Goal: Task Accomplishment & Management: Complete application form

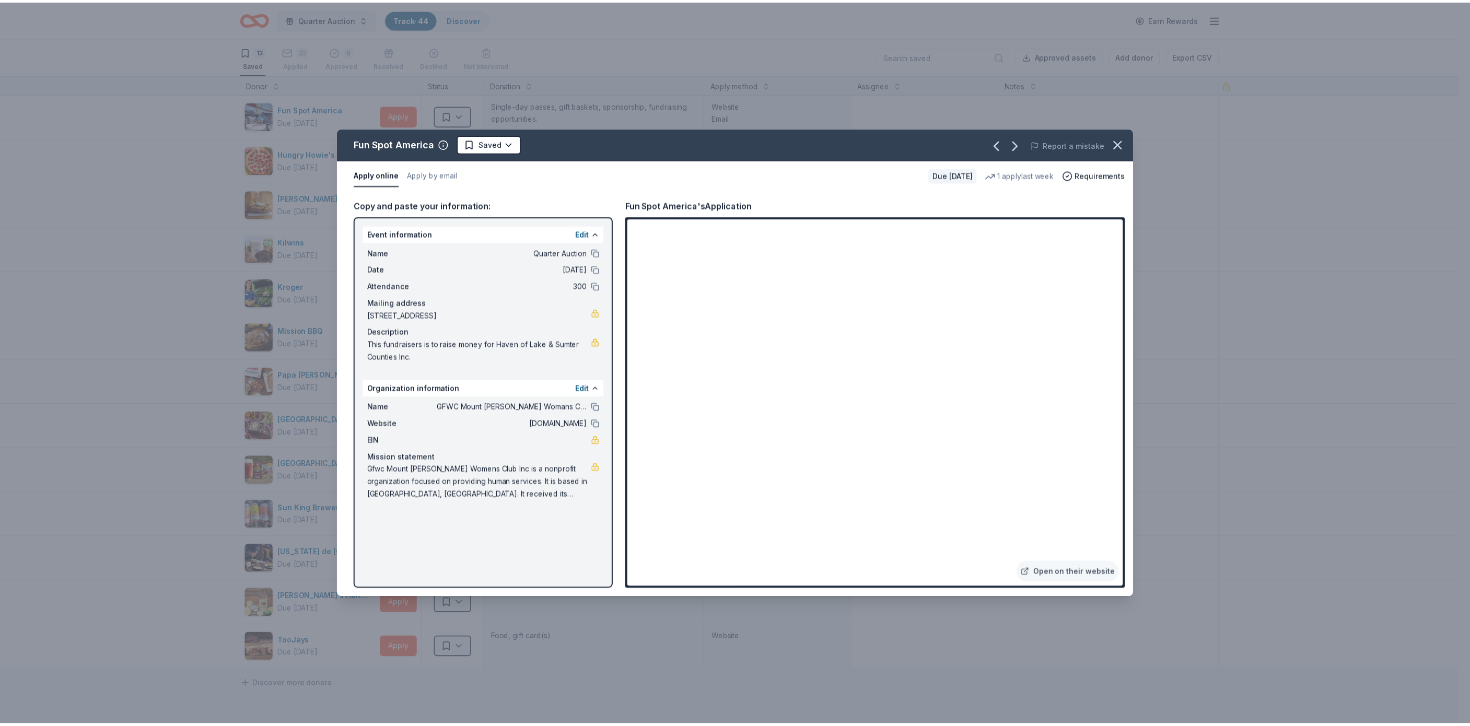
scroll to position [1, 0]
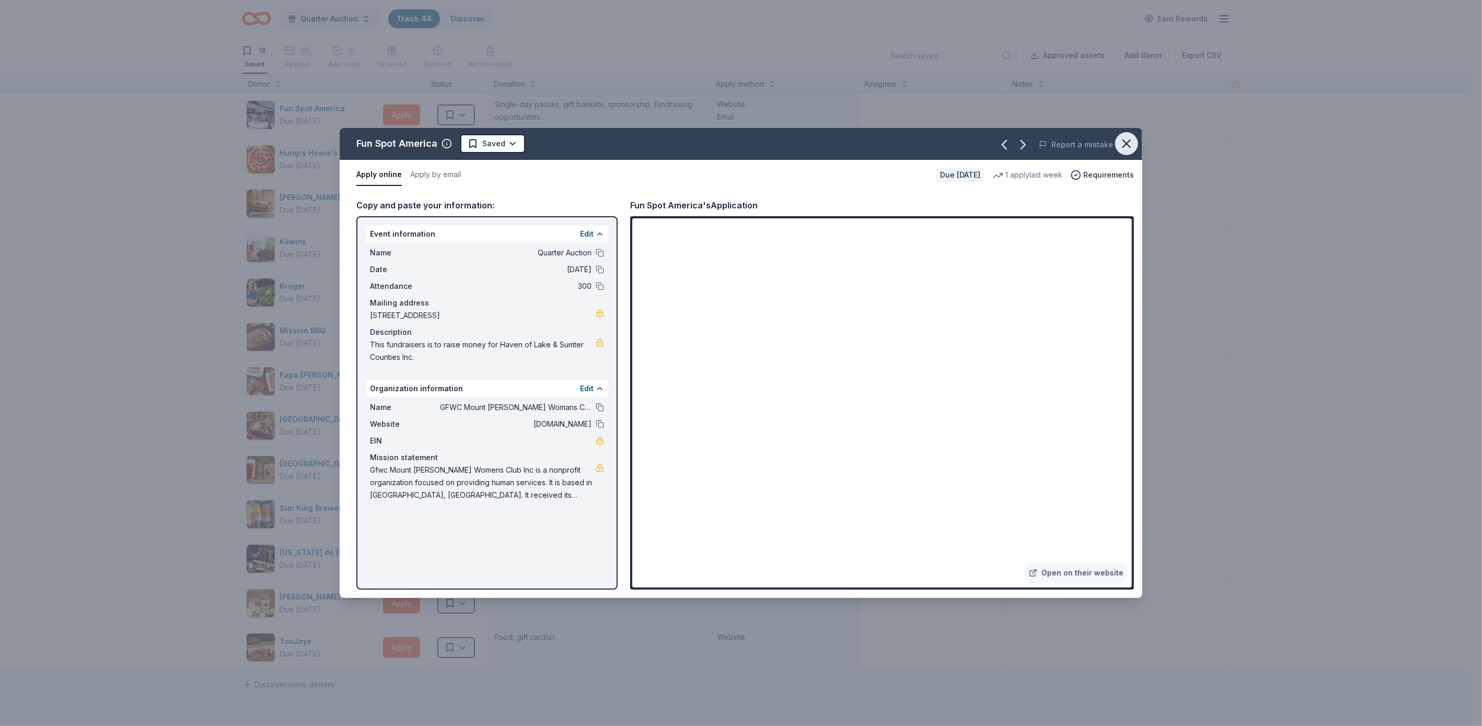
click at [1127, 141] on icon "button" at bounding box center [1126, 143] width 15 height 15
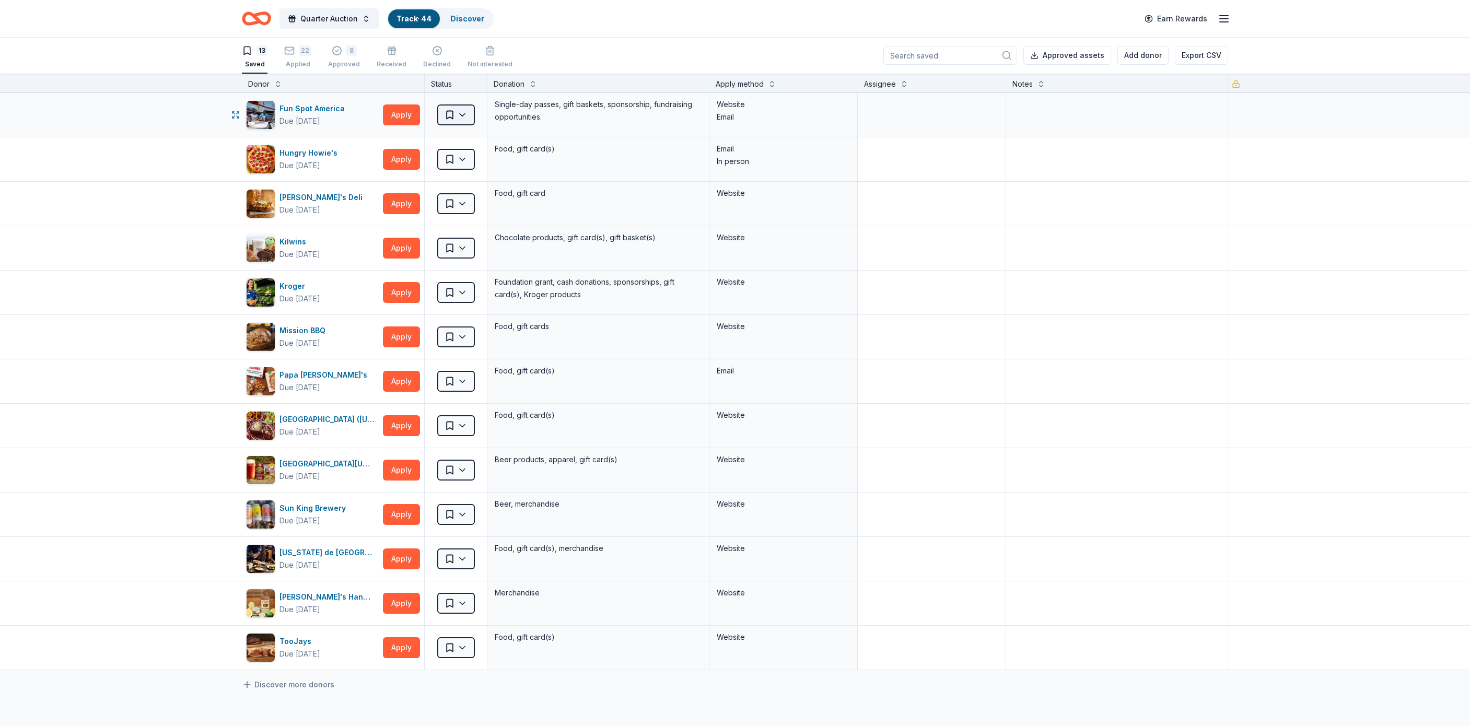
click at [458, 110] on html "Quarter Auction Track · 44 Discover Earn Rewards 13 Saved 22 Applied 8 Approved…" at bounding box center [735, 362] width 1470 height 726
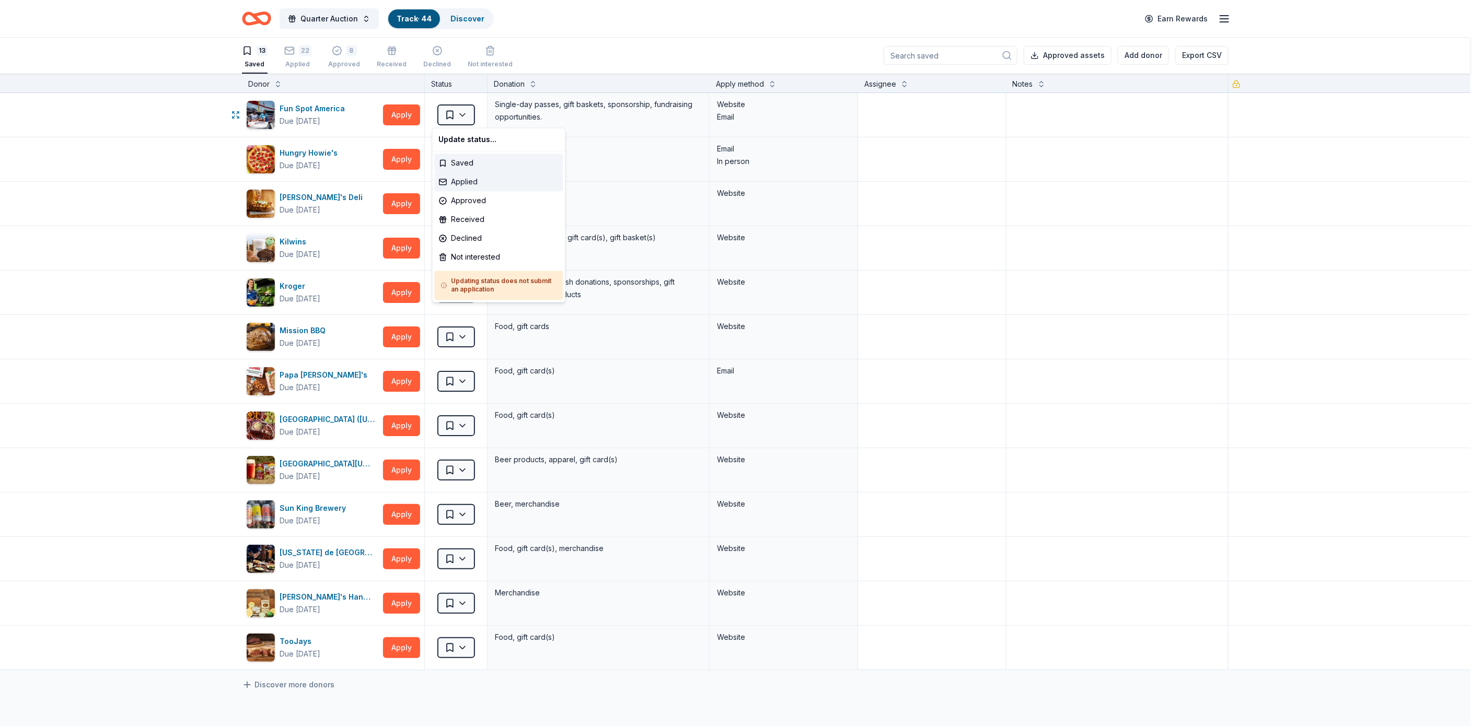
click at [472, 178] on div "Applied" at bounding box center [499, 182] width 129 height 19
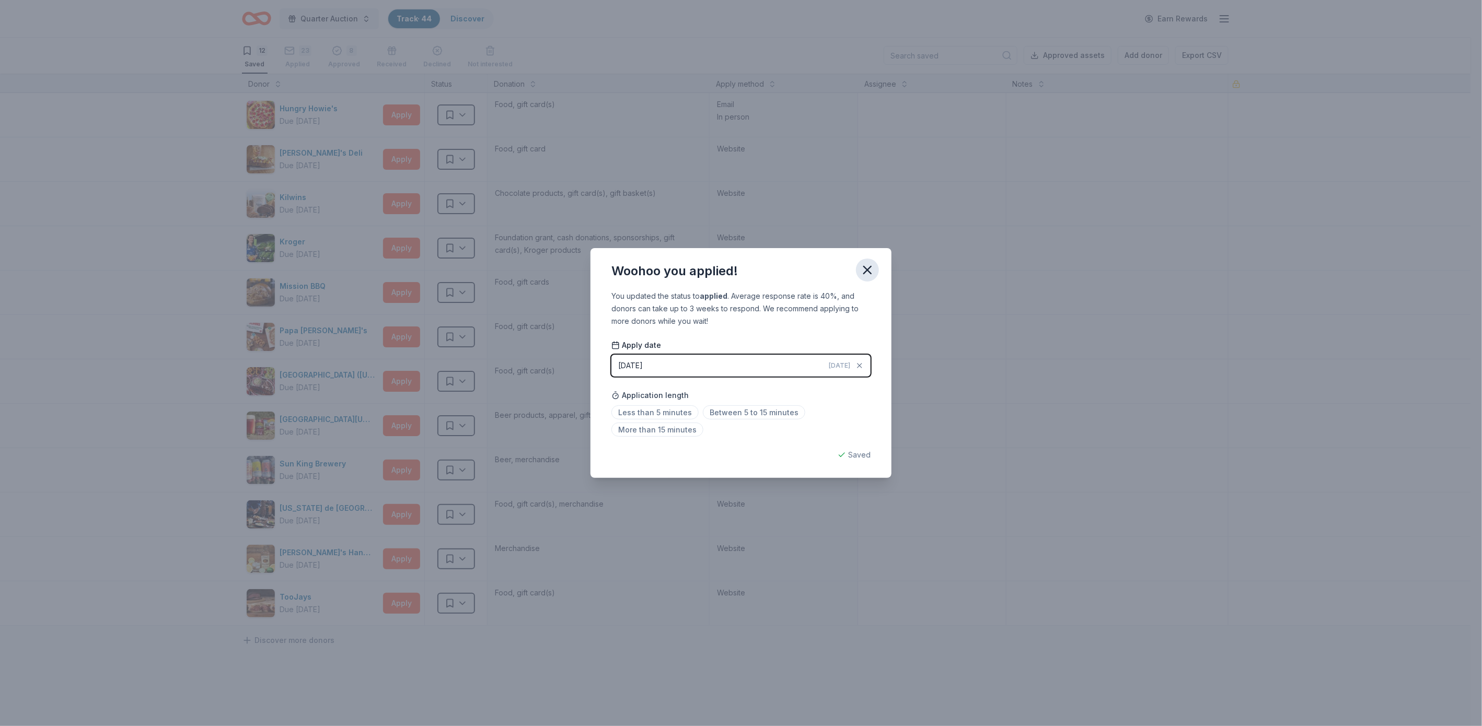
click at [869, 263] on icon "button" at bounding box center [867, 270] width 15 height 15
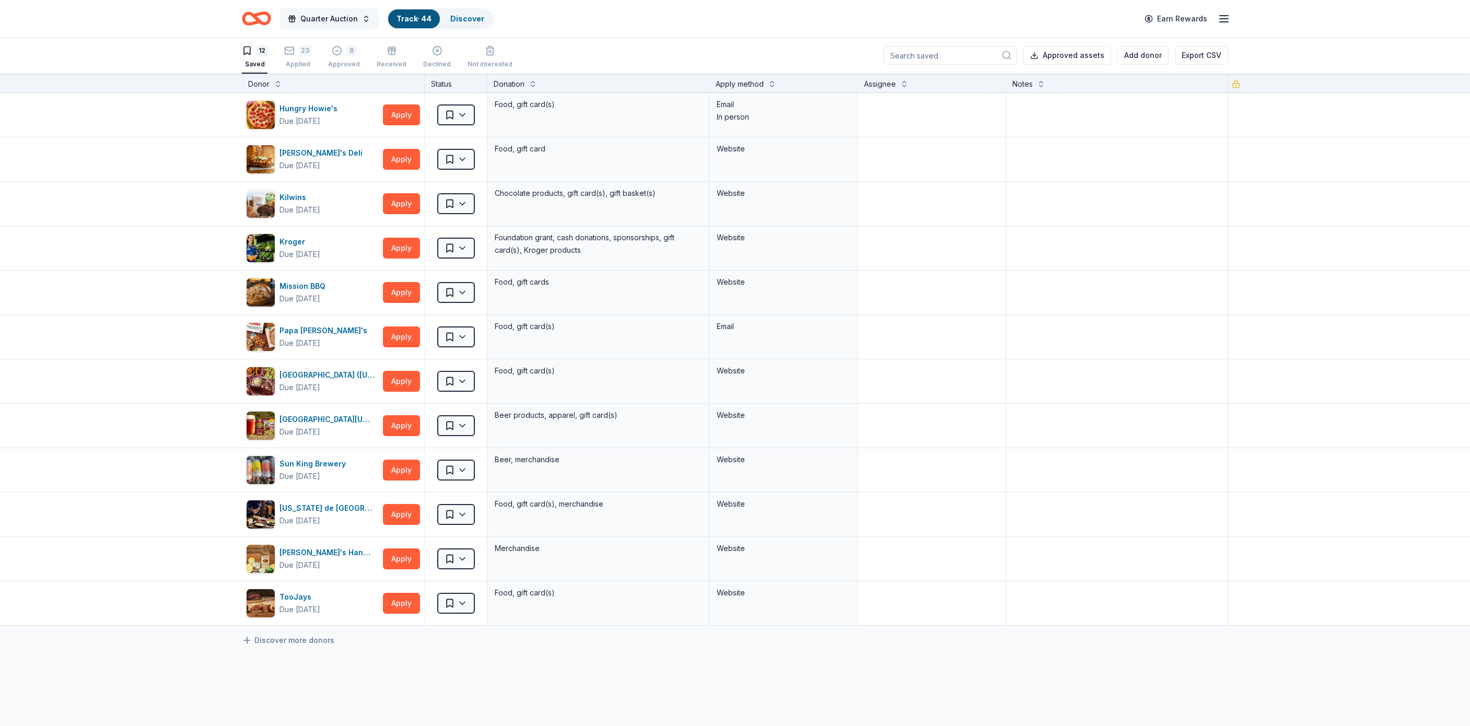
click at [356, 15] on span "Quarter Auction" at bounding box center [328, 19] width 57 height 13
click at [157, 8] on header "Quarter Auction Track · 44 Discover Earn Rewards" at bounding box center [735, 19] width 1470 height 38
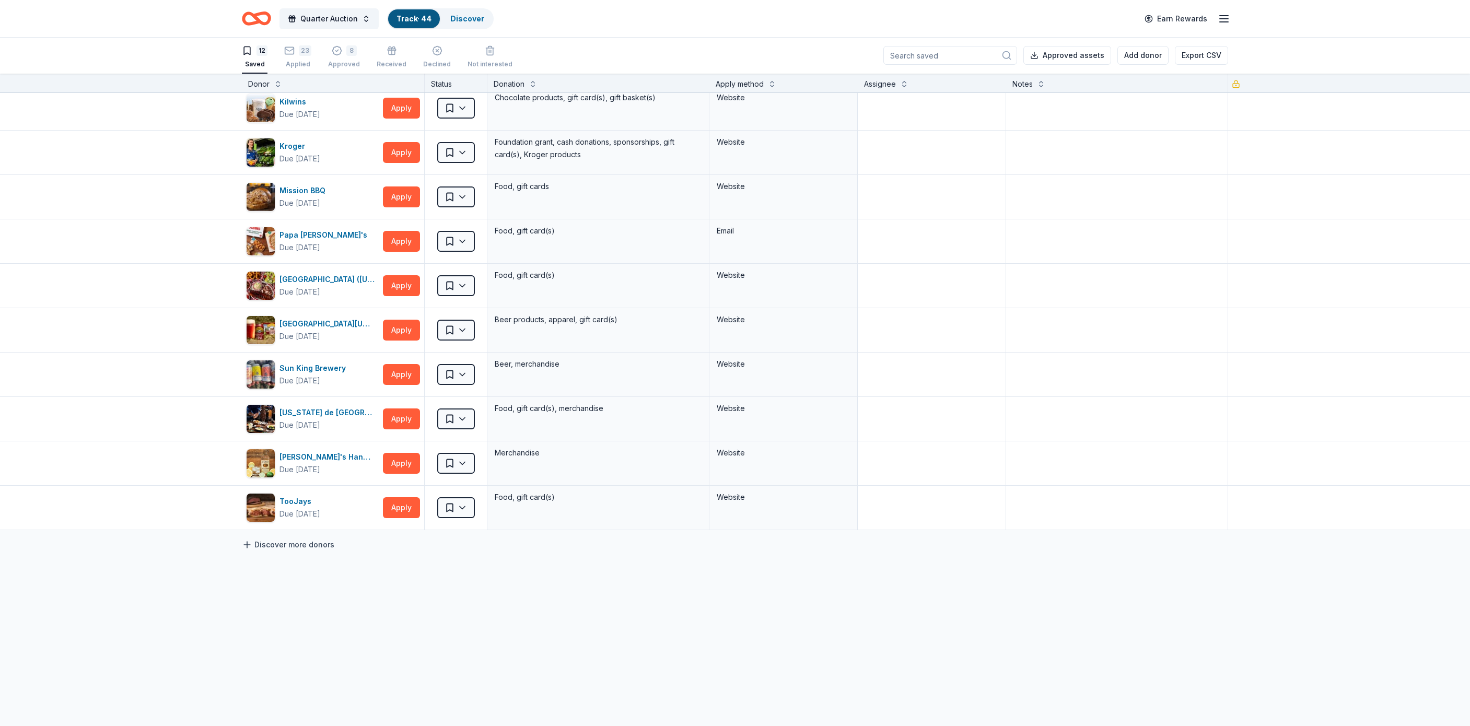
click at [300, 541] on link "Discover more donors" at bounding box center [288, 545] width 92 height 13
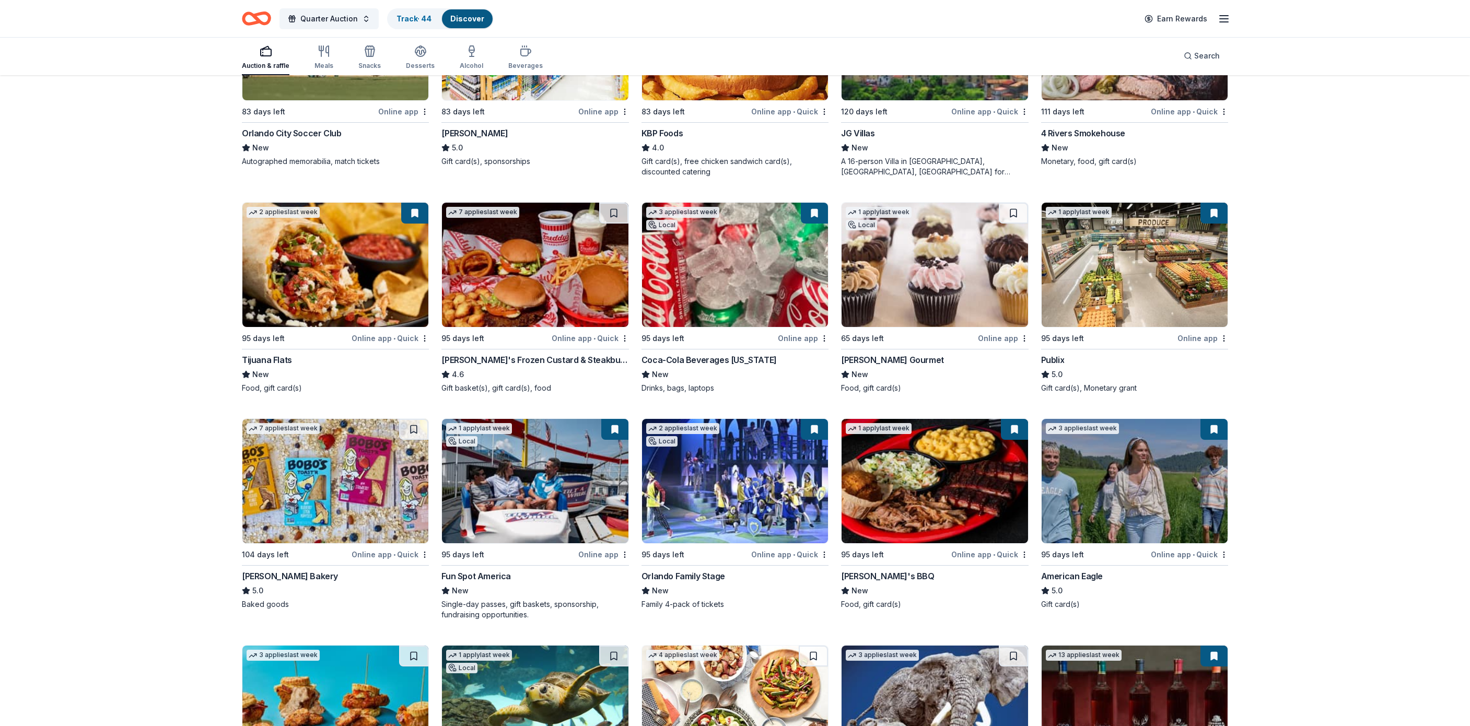
scroll to position [1116, 0]
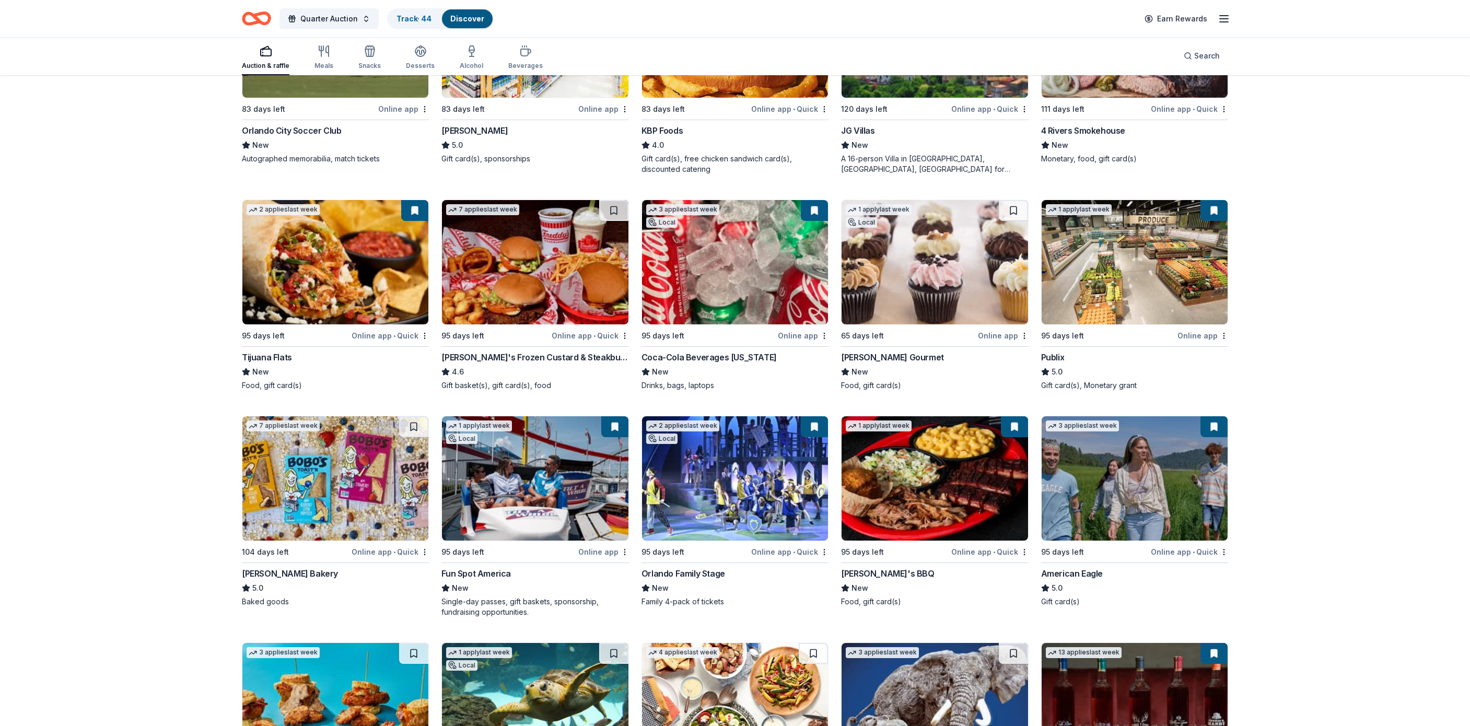
drag, startPoint x: 1477, startPoint y: 353, endPoint x: 1452, endPoint y: 263, distance: 93.3
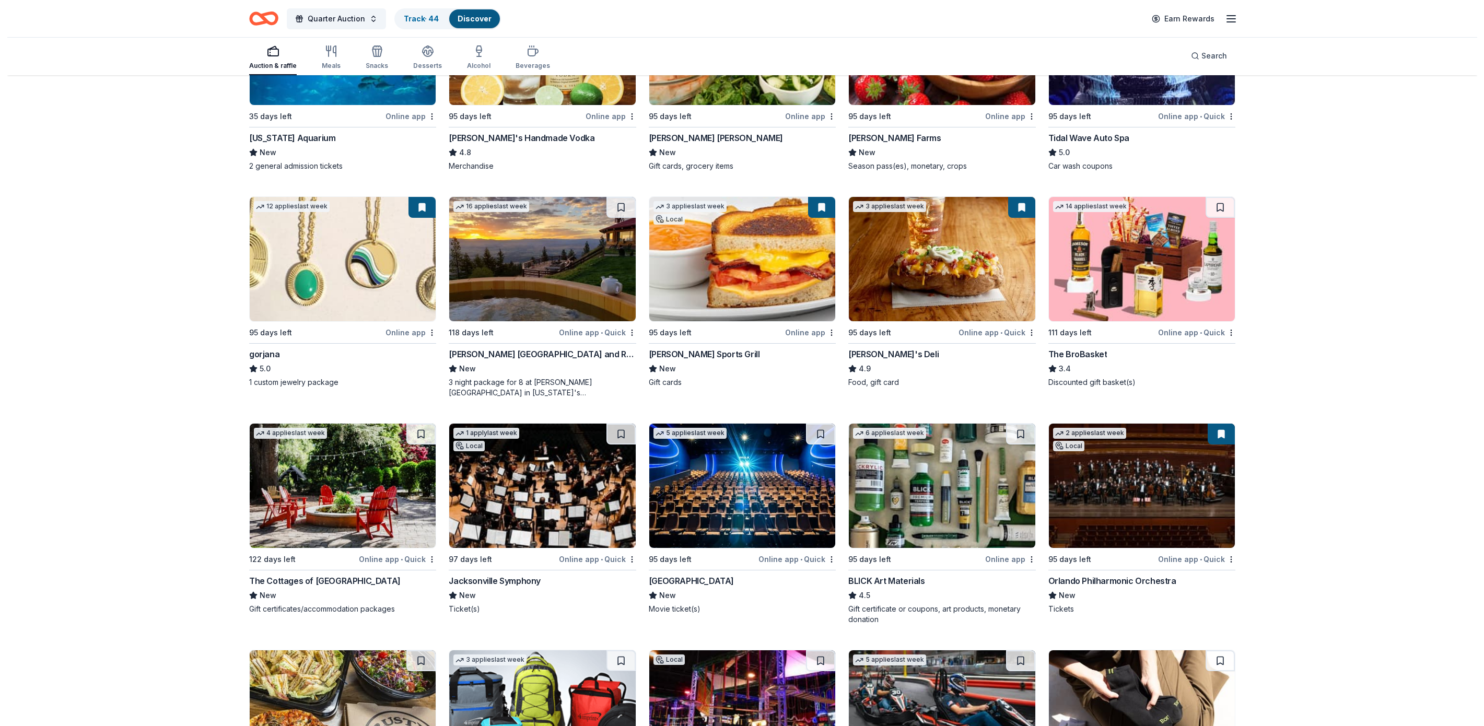
scroll to position [2218, 0]
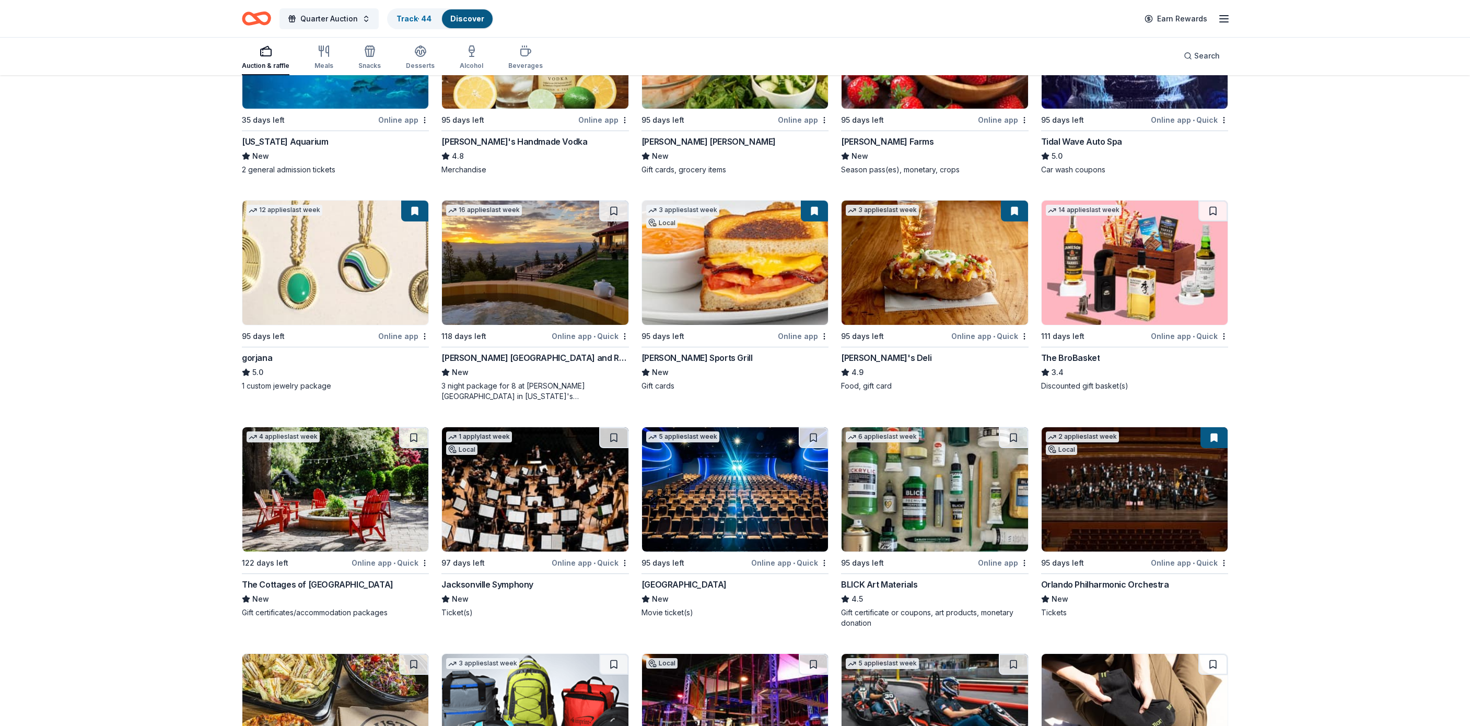
click at [1144, 265] on img at bounding box center [1135, 263] width 186 height 124
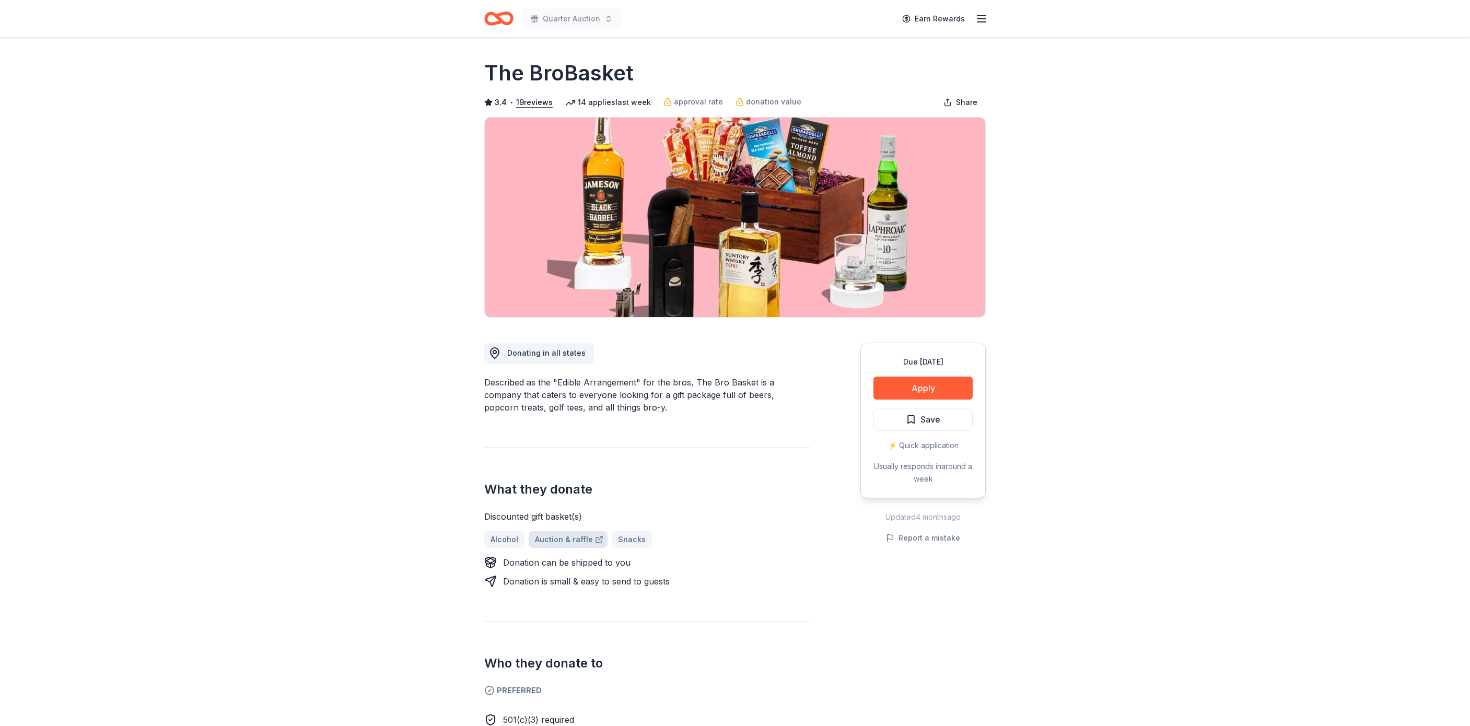
click at [566, 535] on link "Auction & raffle" at bounding box center [568, 539] width 79 height 17
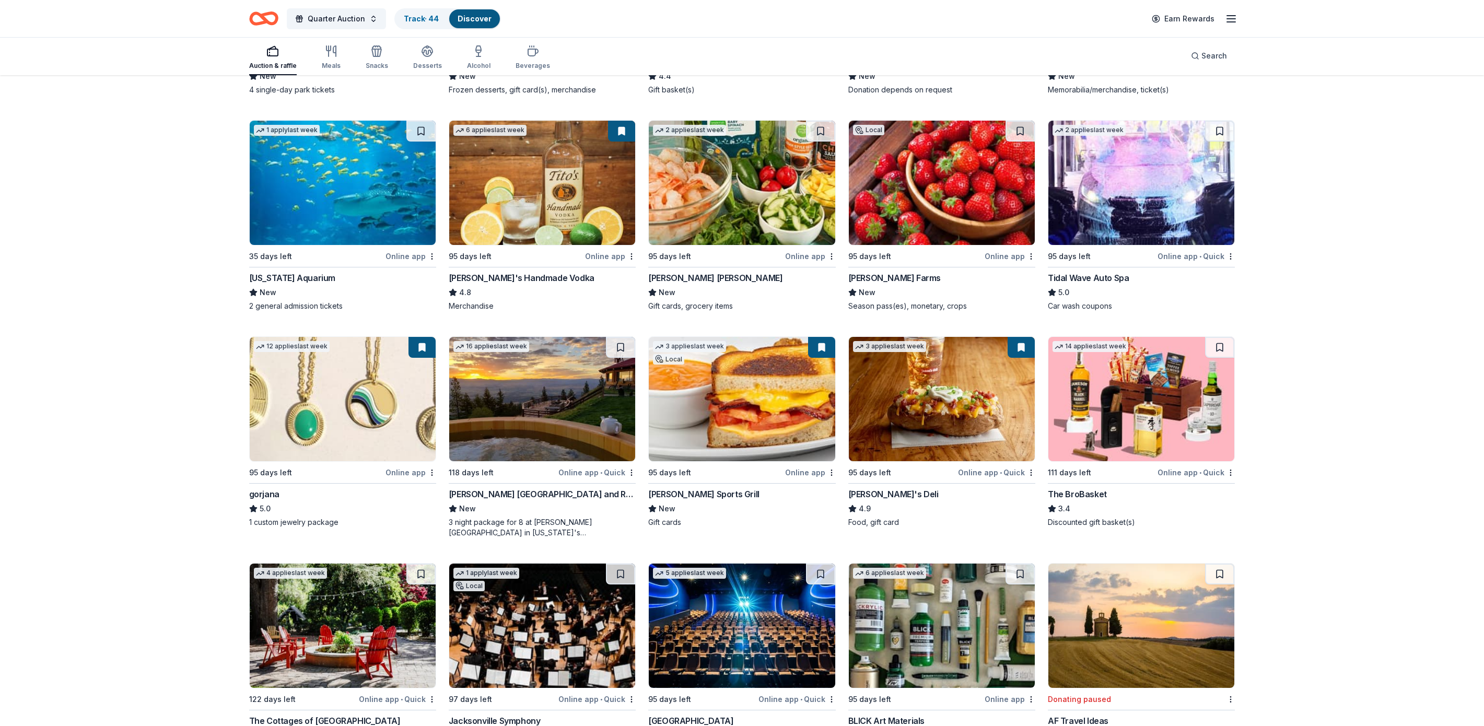
scroll to position [2105, 0]
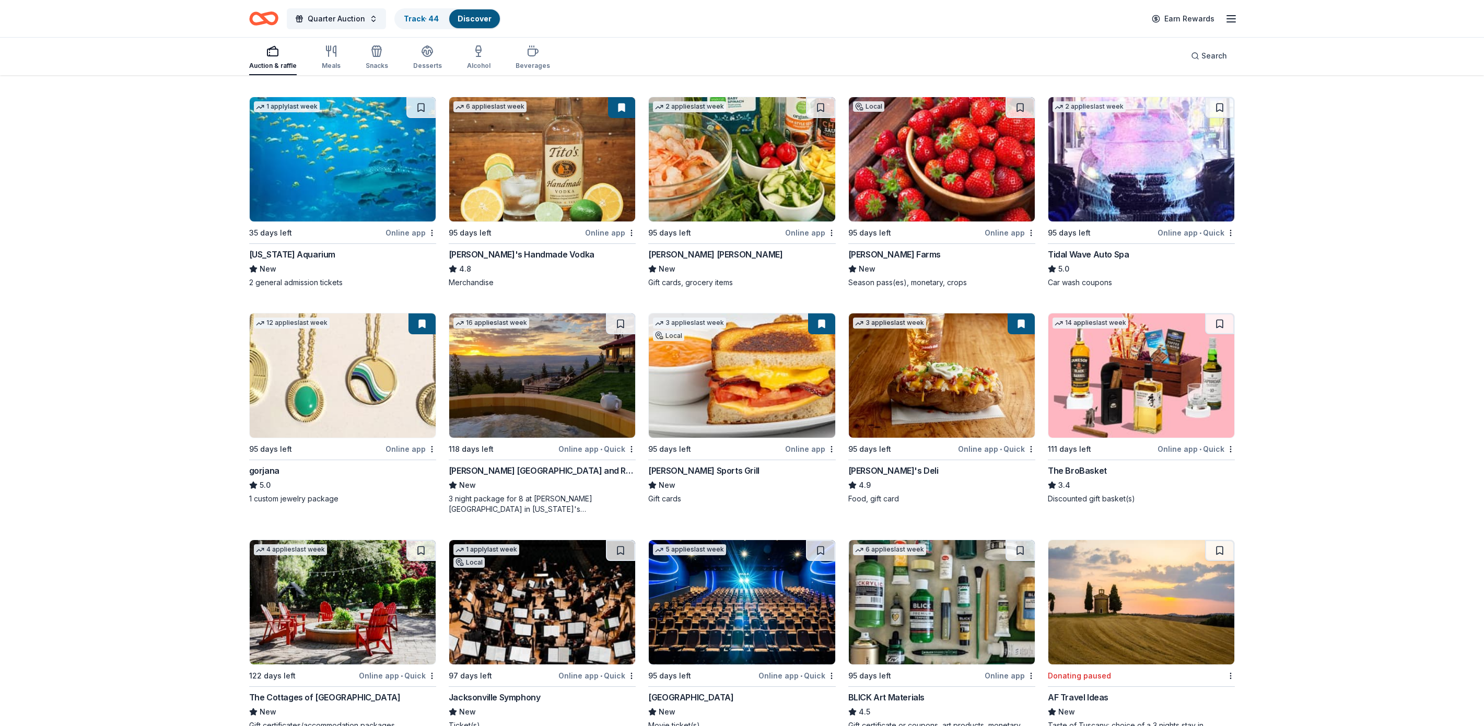
click at [1107, 404] on img at bounding box center [1142, 375] width 186 height 124
click at [1115, 382] on img at bounding box center [1142, 375] width 186 height 124
click at [422, 13] on div "Track · 45" at bounding box center [420, 18] width 51 height 19
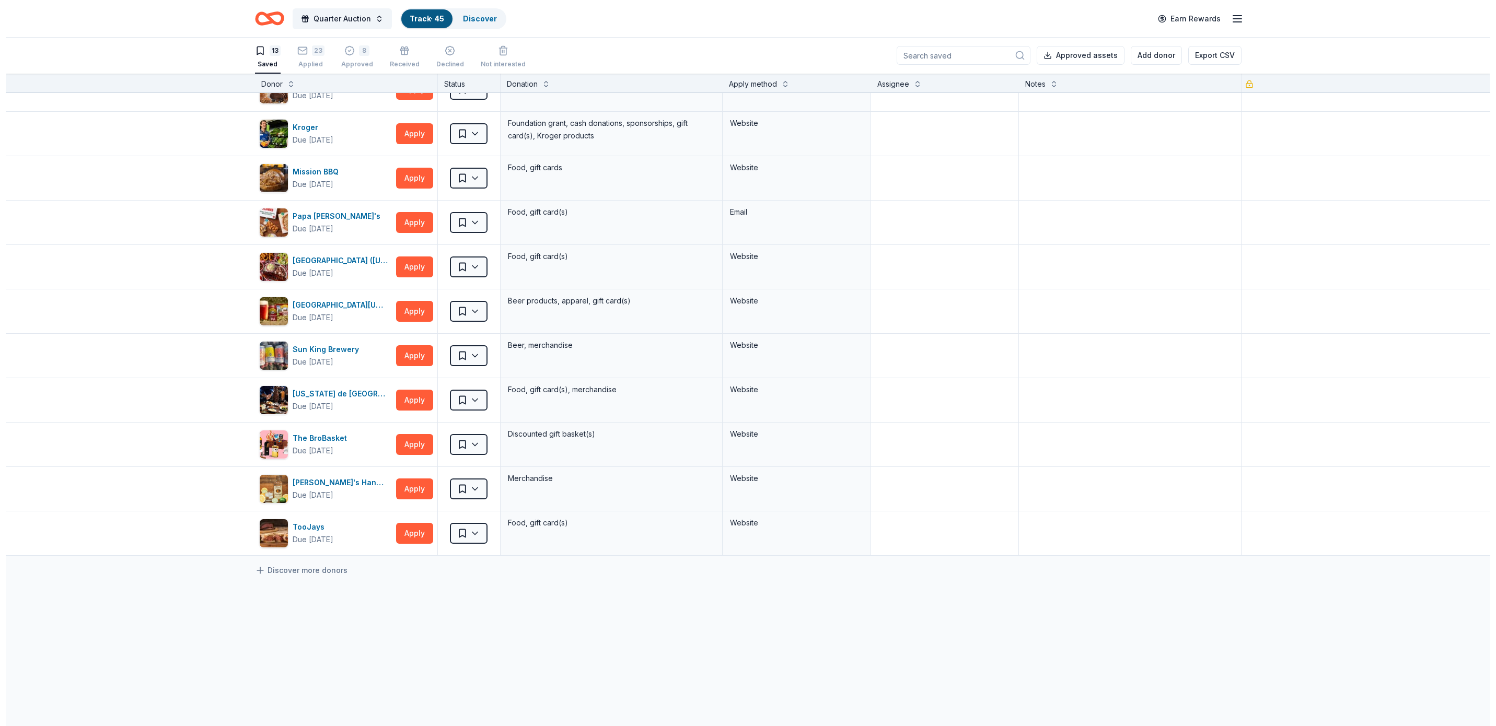
scroll to position [143, 0]
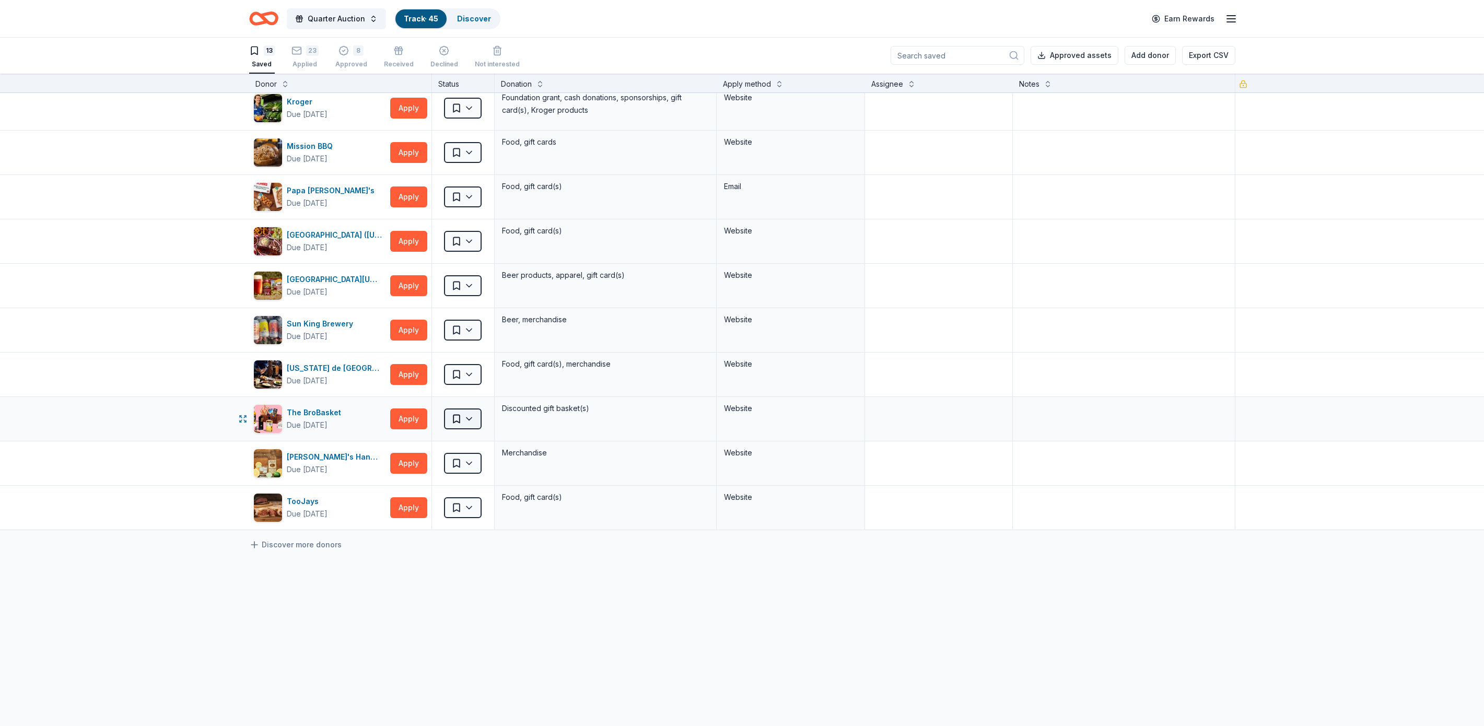
click at [459, 417] on html "Quarter Auction Track · 45 Discover Earn Rewards 13 Saved 23 Applied 8 Approved…" at bounding box center [742, 362] width 1484 height 726
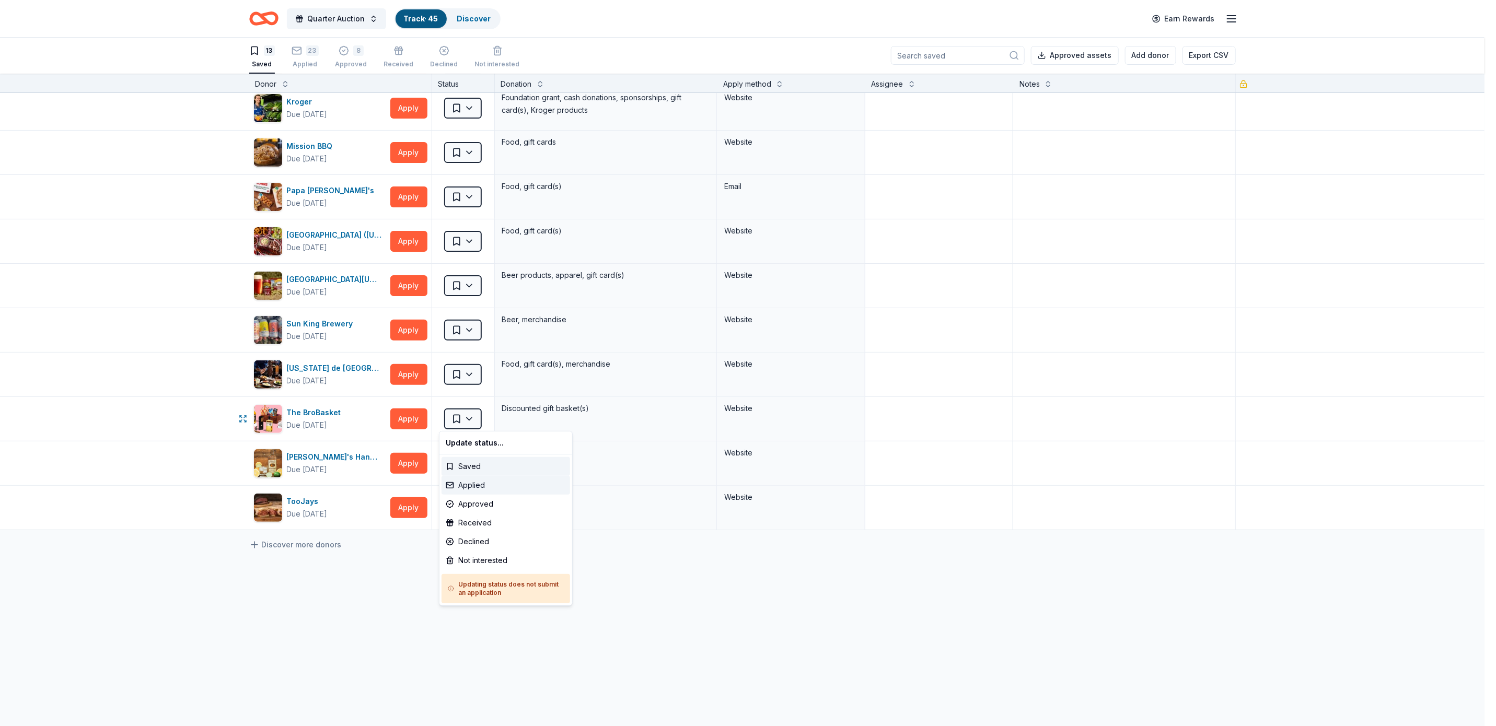
click at [473, 482] on div "Applied" at bounding box center [505, 485] width 129 height 19
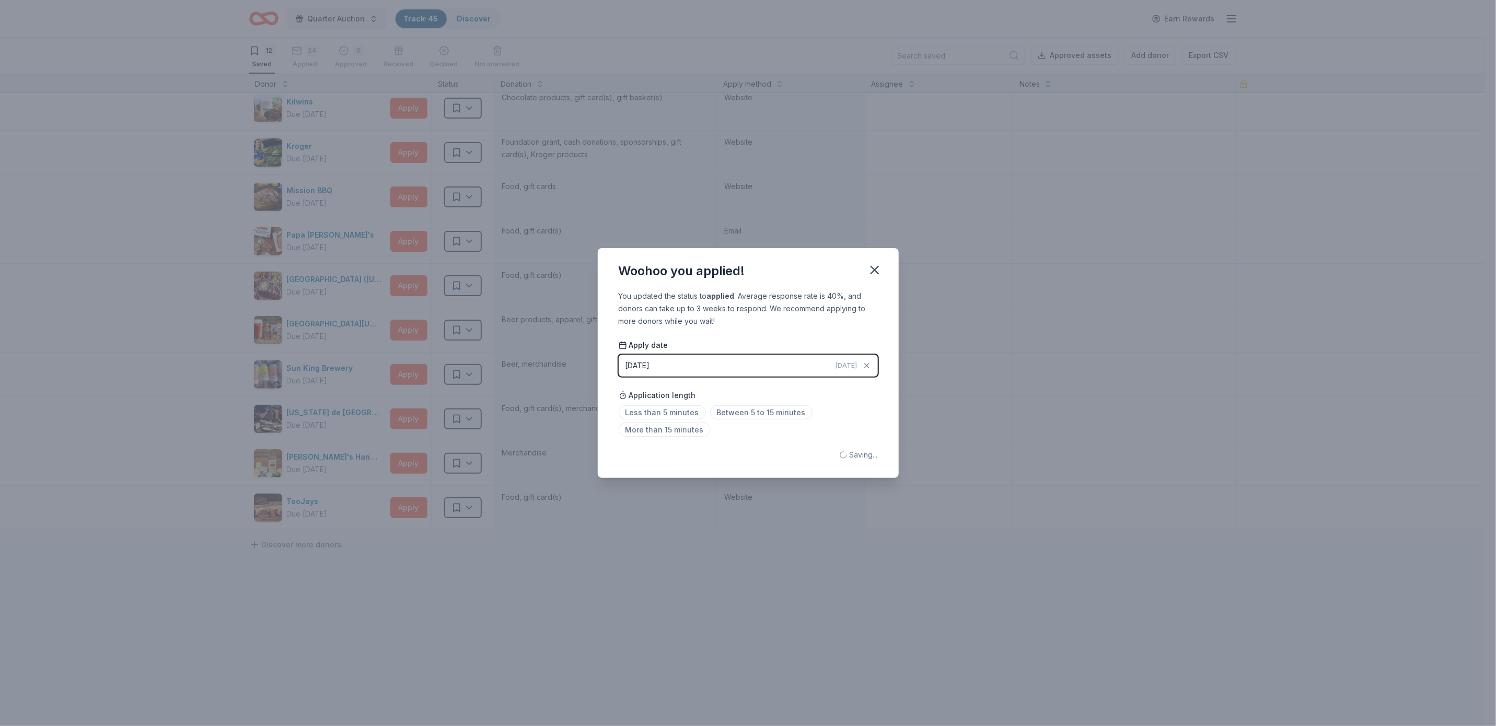
scroll to position [98, 0]
click at [873, 269] on icon "button" at bounding box center [874, 269] width 7 height 7
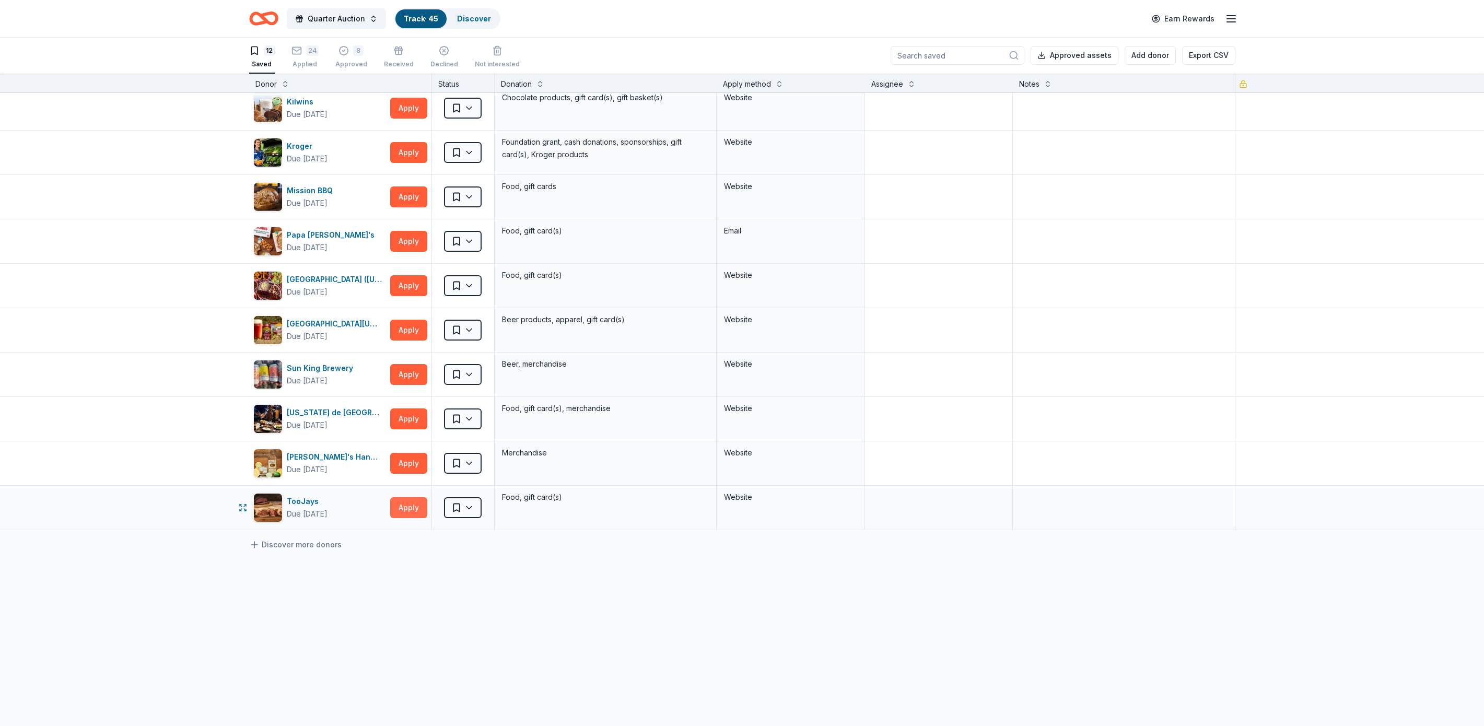
click at [406, 505] on button "Apply" at bounding box center [408, 507] width 37 height 21
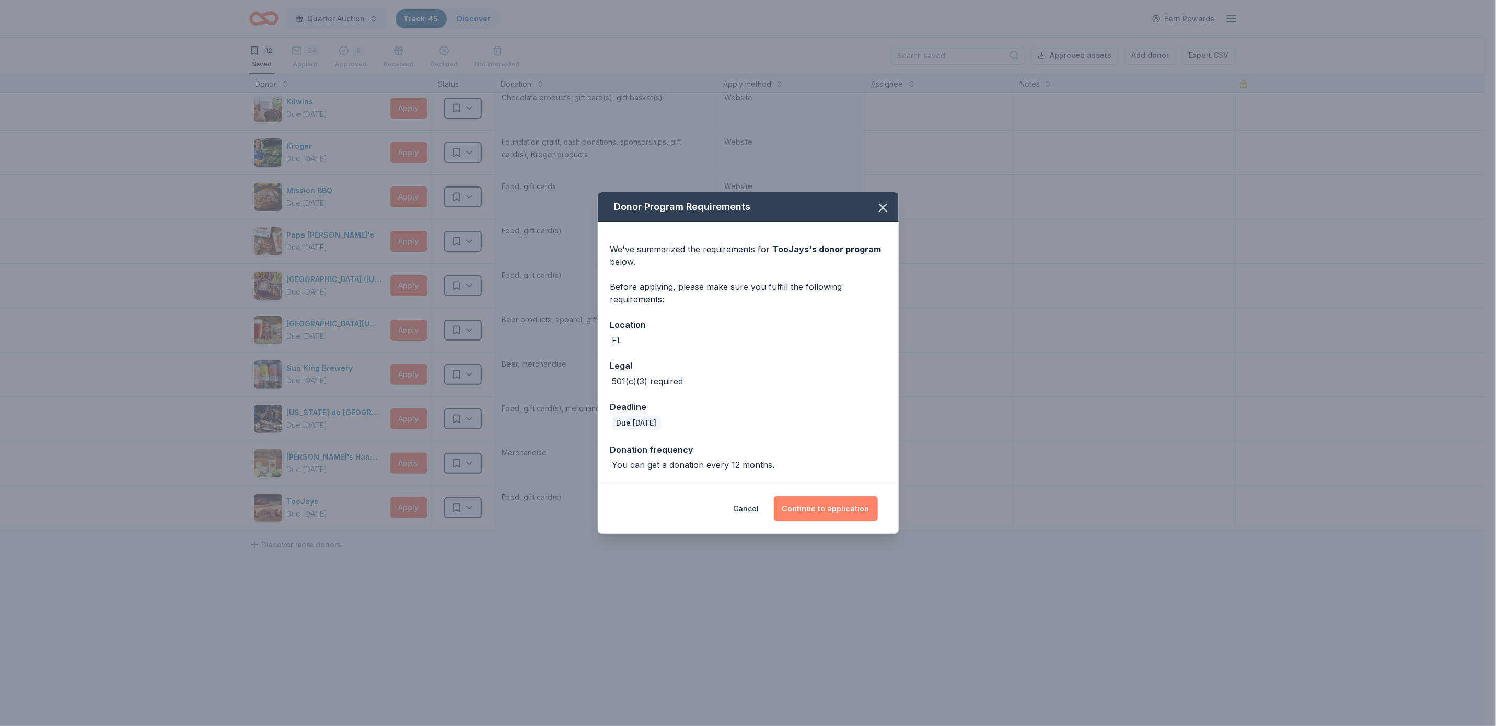
click at [817, 505] on button "Continue to application" at bounding box center [826, 508] width 104 height 25
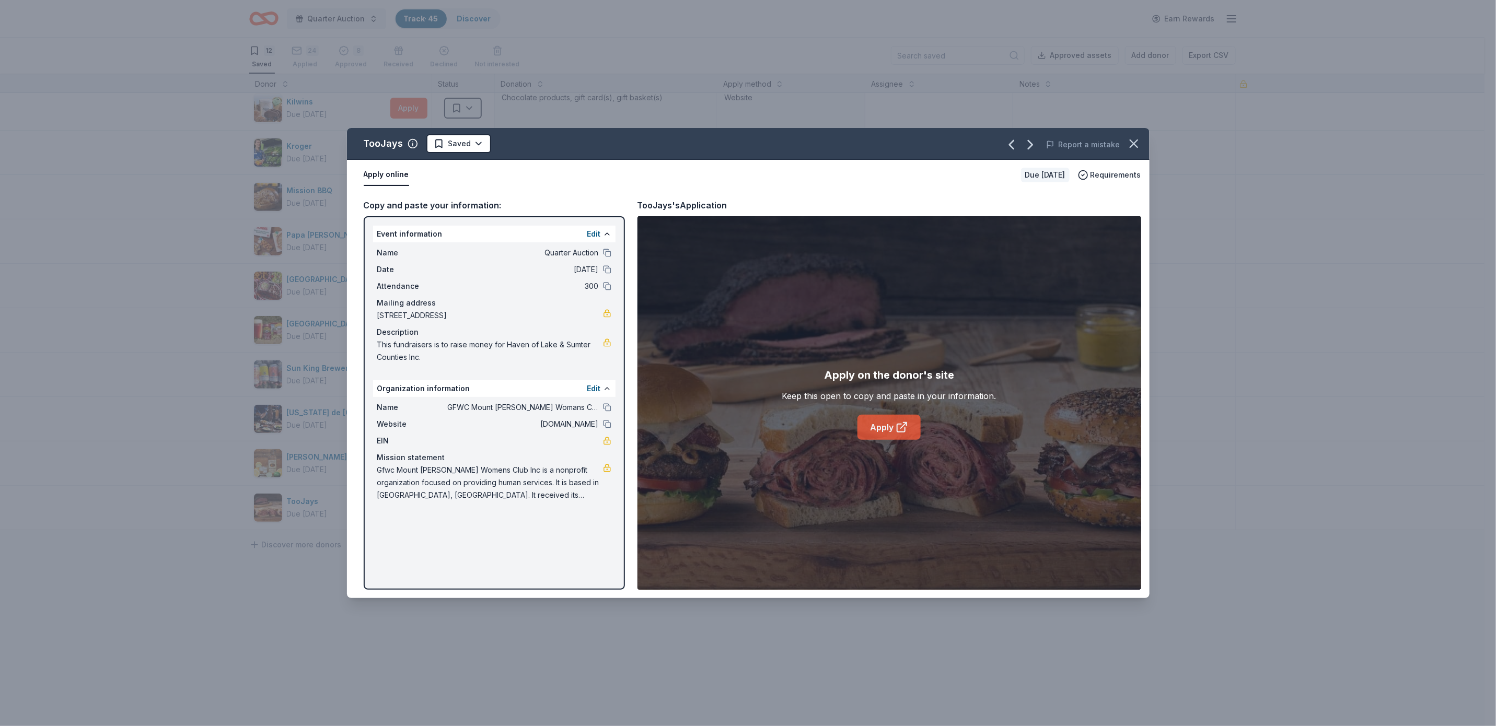
click at [882, 427] on link "Apply" at bounding box center [888, 427] width 63 height 25
click at [1137, 140] on icon "button" at bounding box center [1133, 143] width 7 height 7
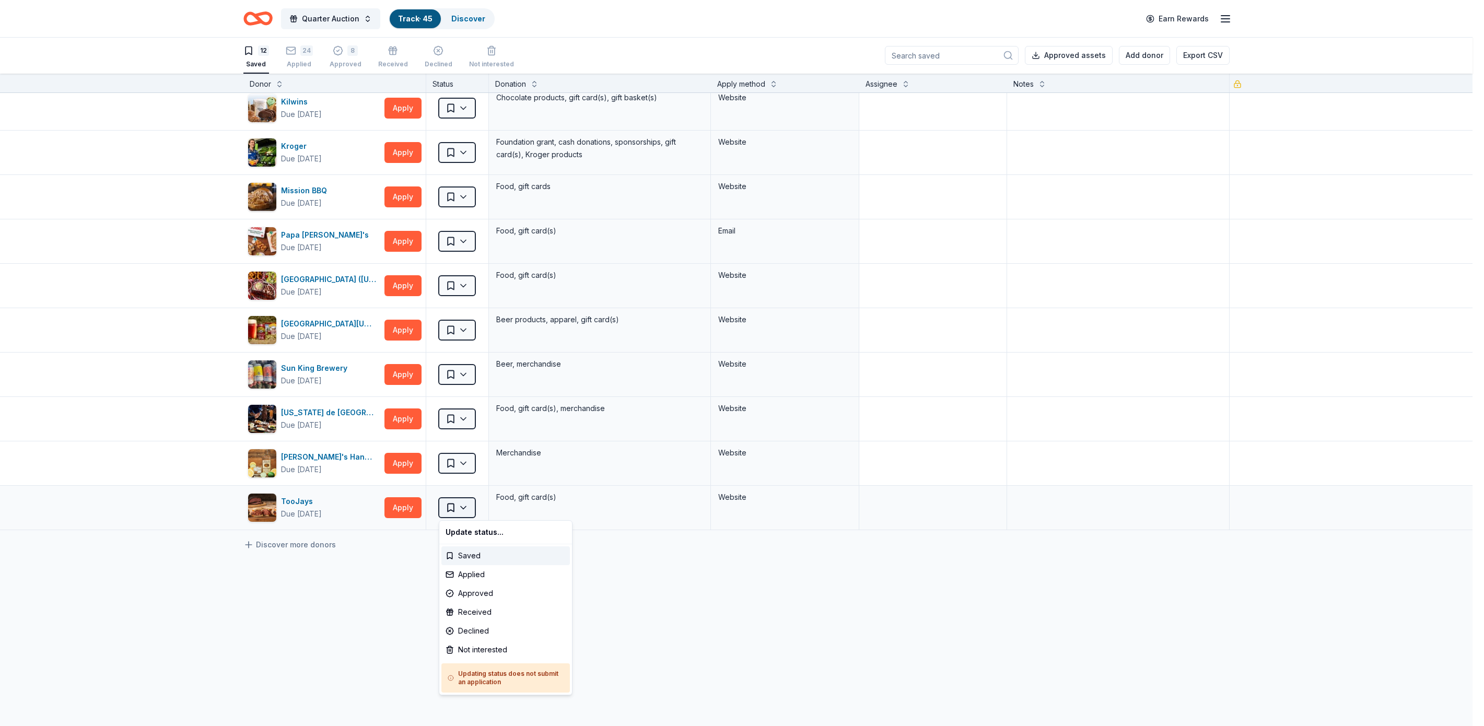
click at [466, 504] on html "Quarter Auction Track · 45 Discover Earn Rewards 12 Saved 24 Applied 8 Approved…" at bounding box center [742, 362] width 1484 height 726
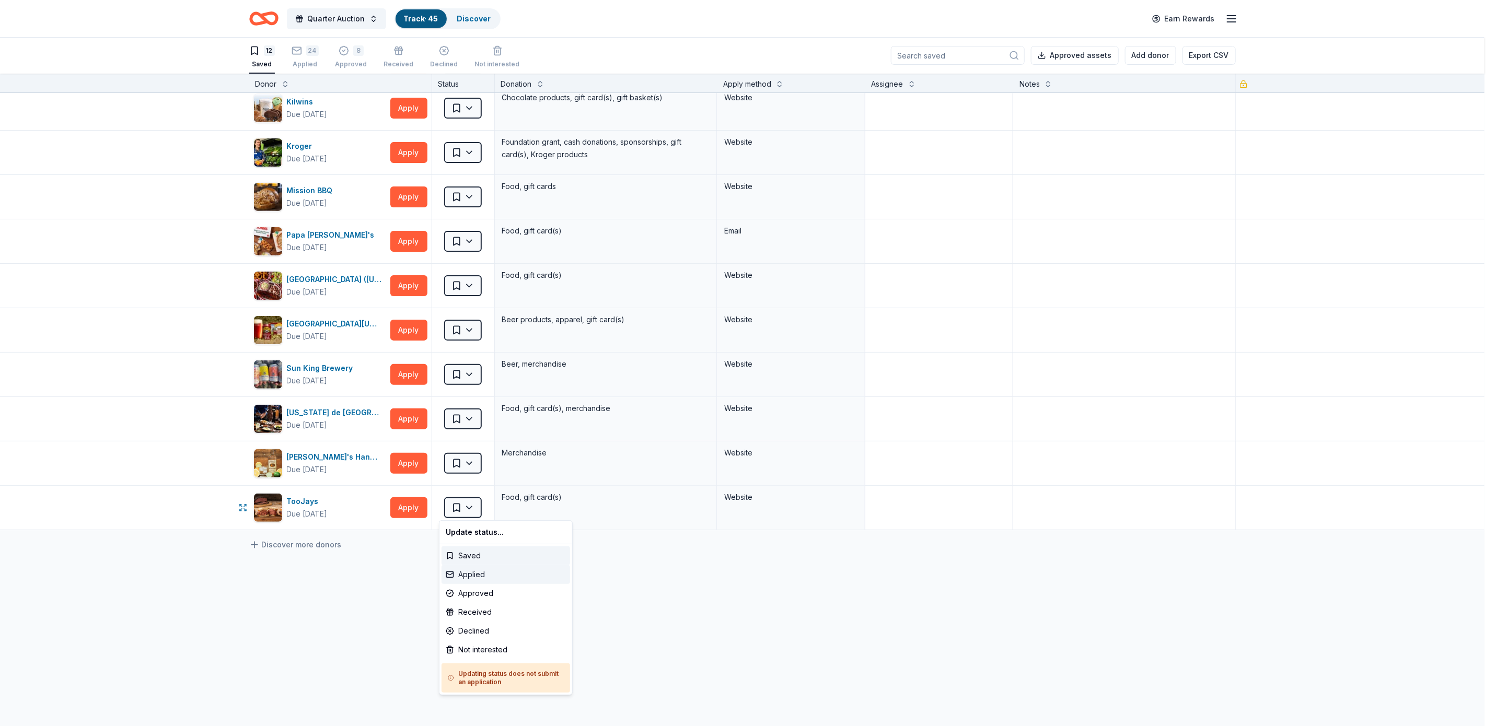
click at [474, 572] on div "Applied" at bounding box center [505, 574] width 129 height 19
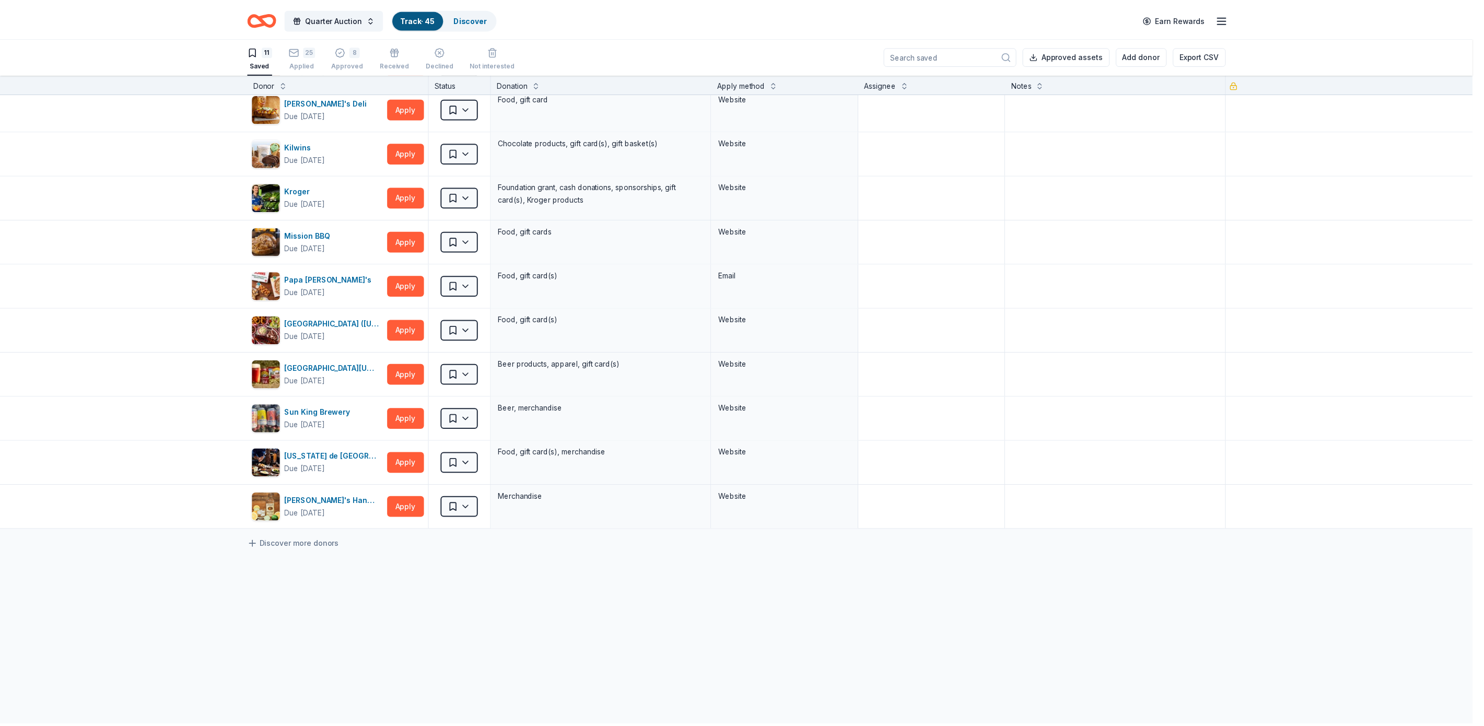
scroll to position [53, 0]
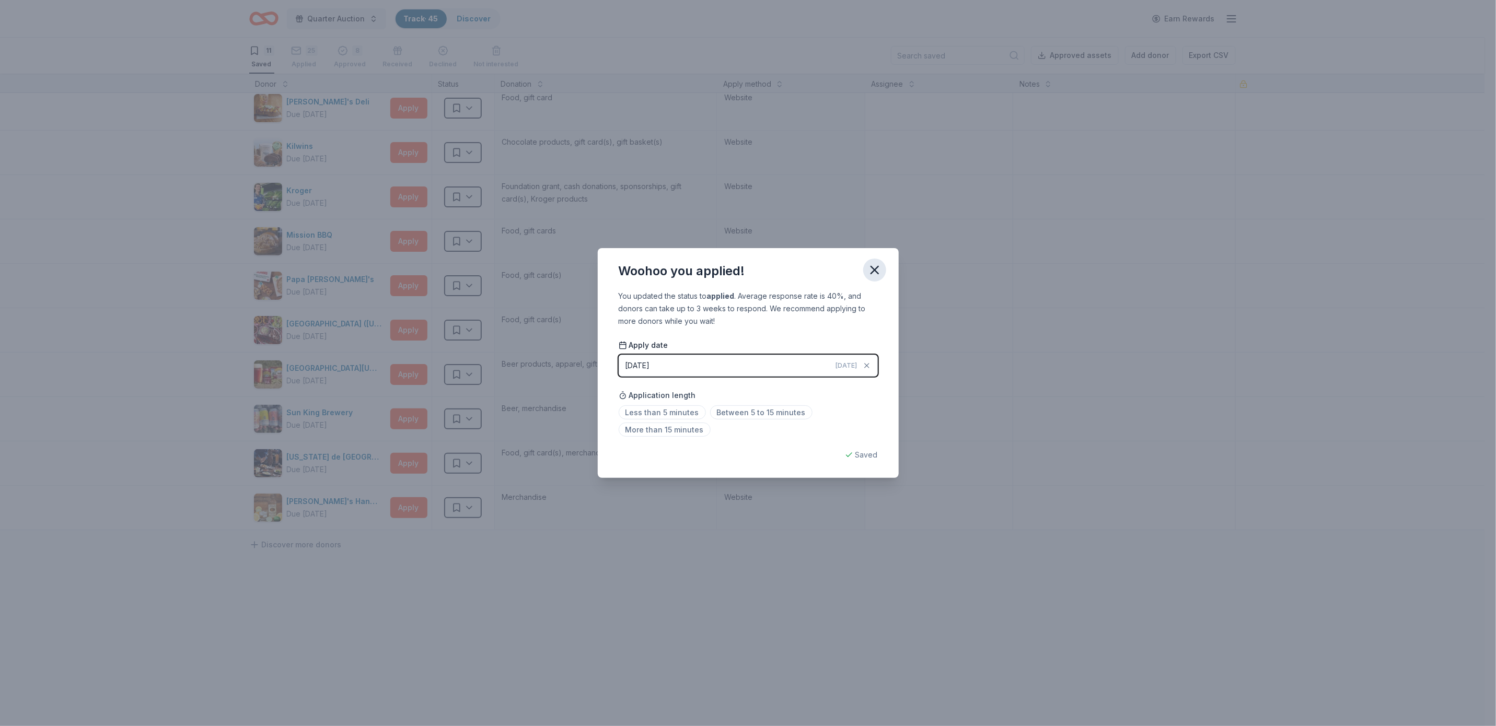
click at [875, 265] on icon "button" at bounding box center [874, 270] width 15 height 15
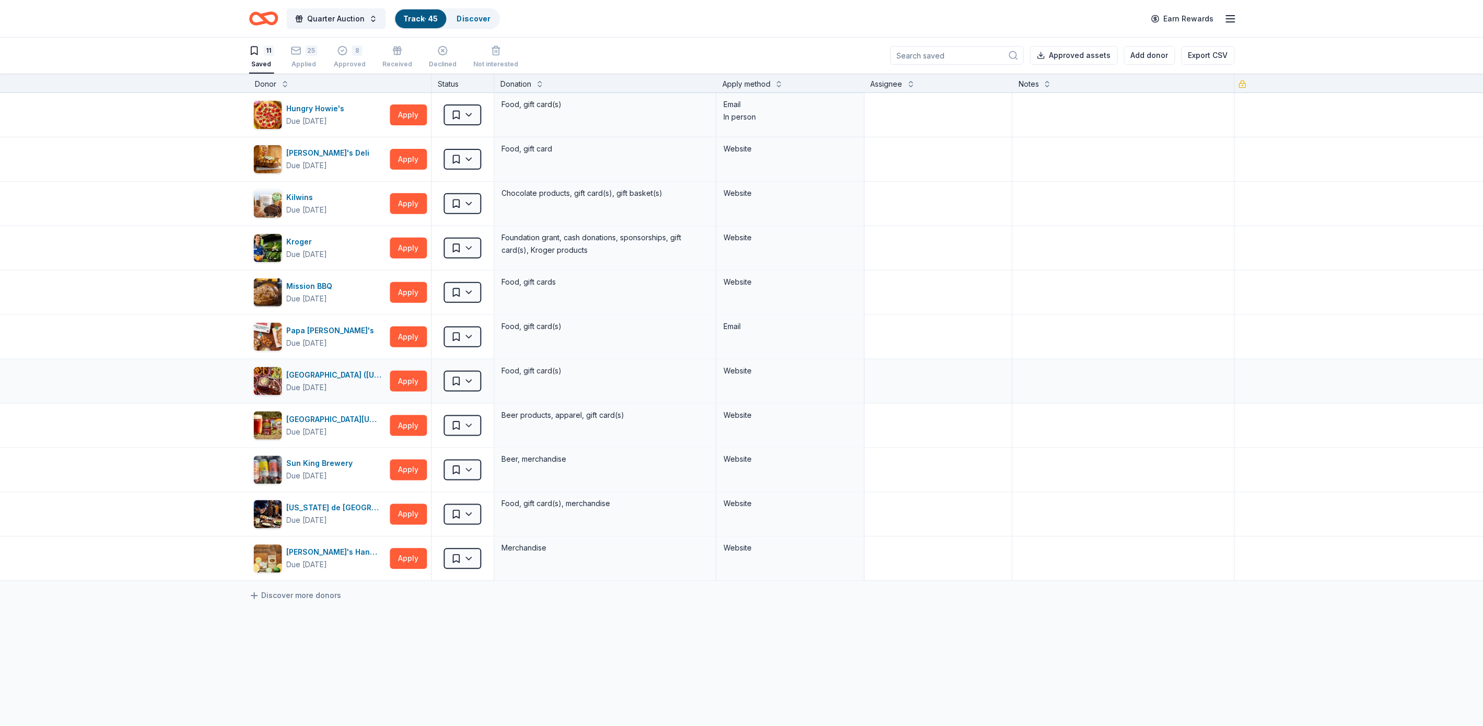
scroll to position [0, 0]
drag, startPoint x: 228, startPoint y: 397, endPoint x: 46, endPoint y: 624, distance: 291.5
drag, startPoint x: 46, startPoint y: 624, endPoint x: -5, endPoint y: 716, distance: 105.0
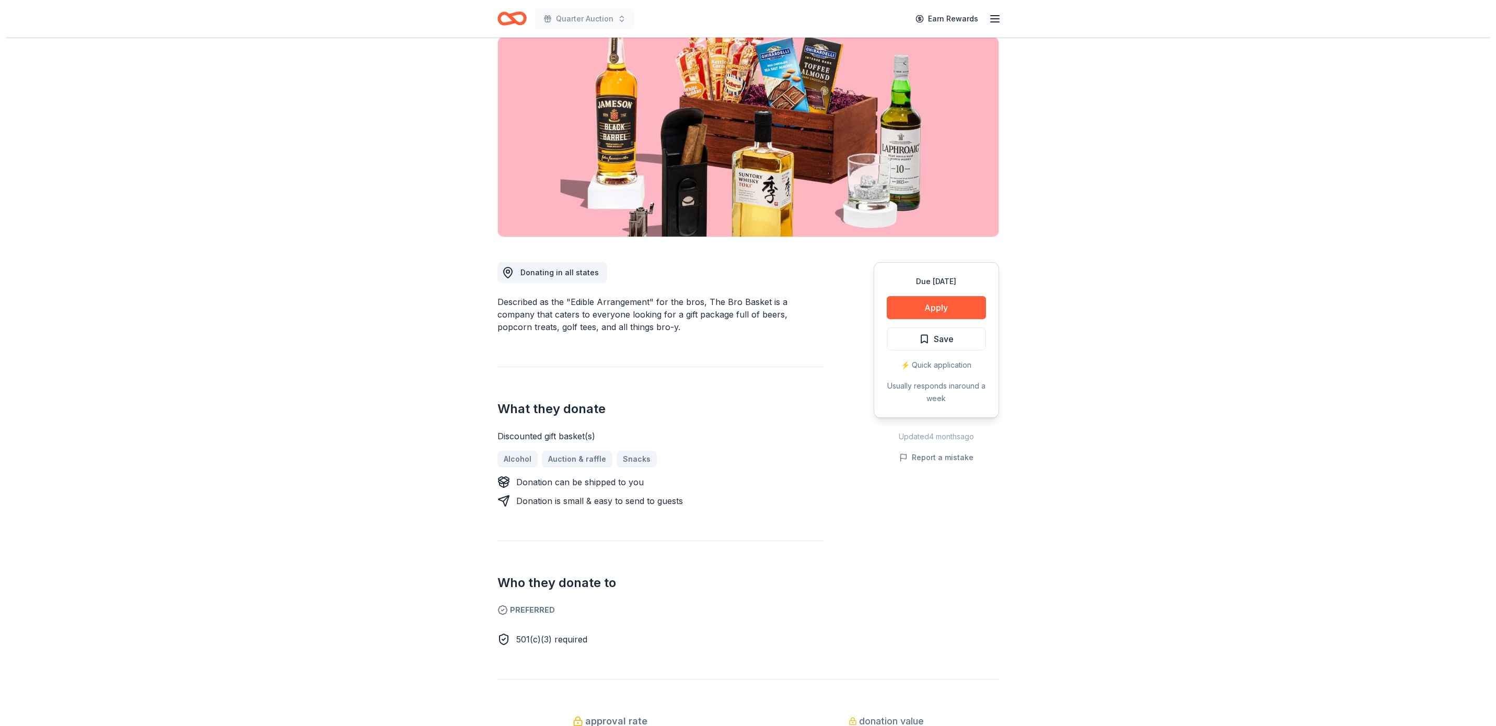
scroll to position [16, 0]
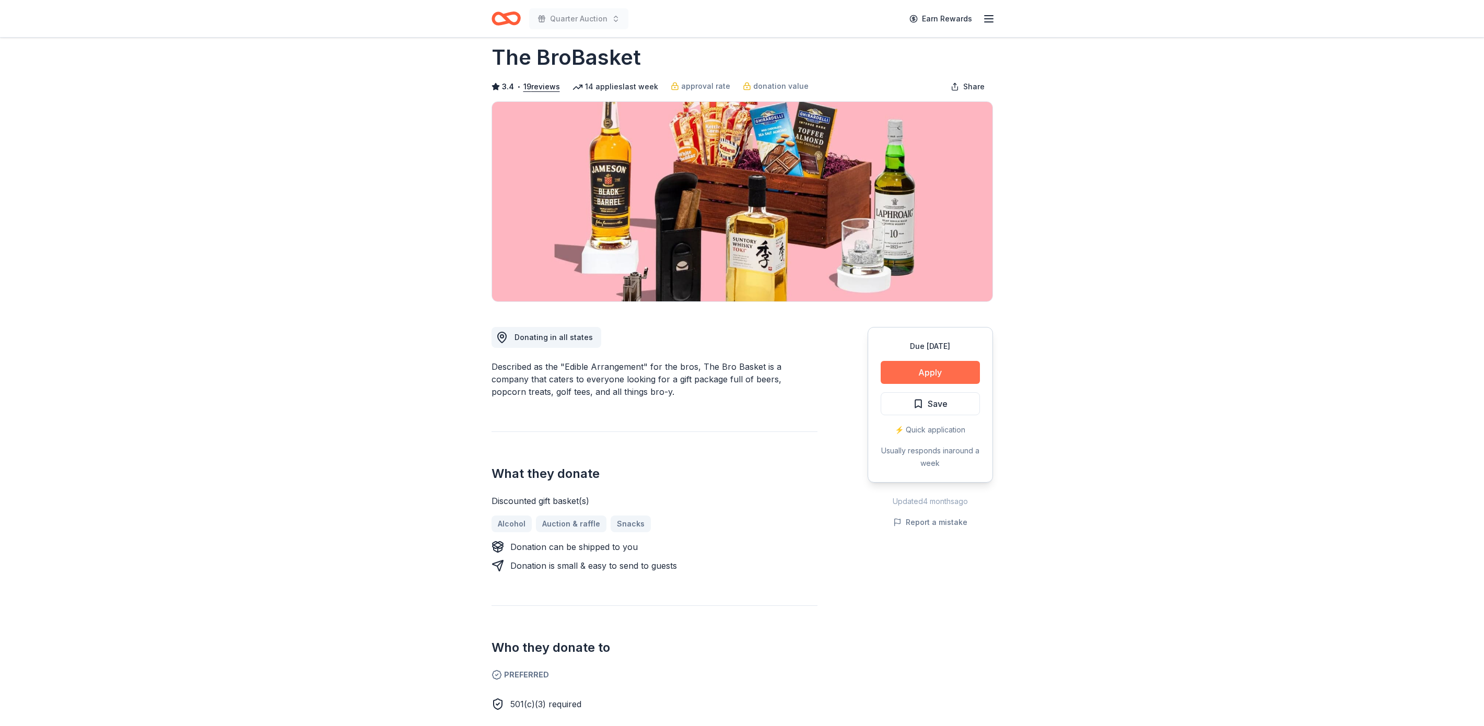
click at [959, 366] on button "Apply" at bounding box center [930, 372] width 99 height 23
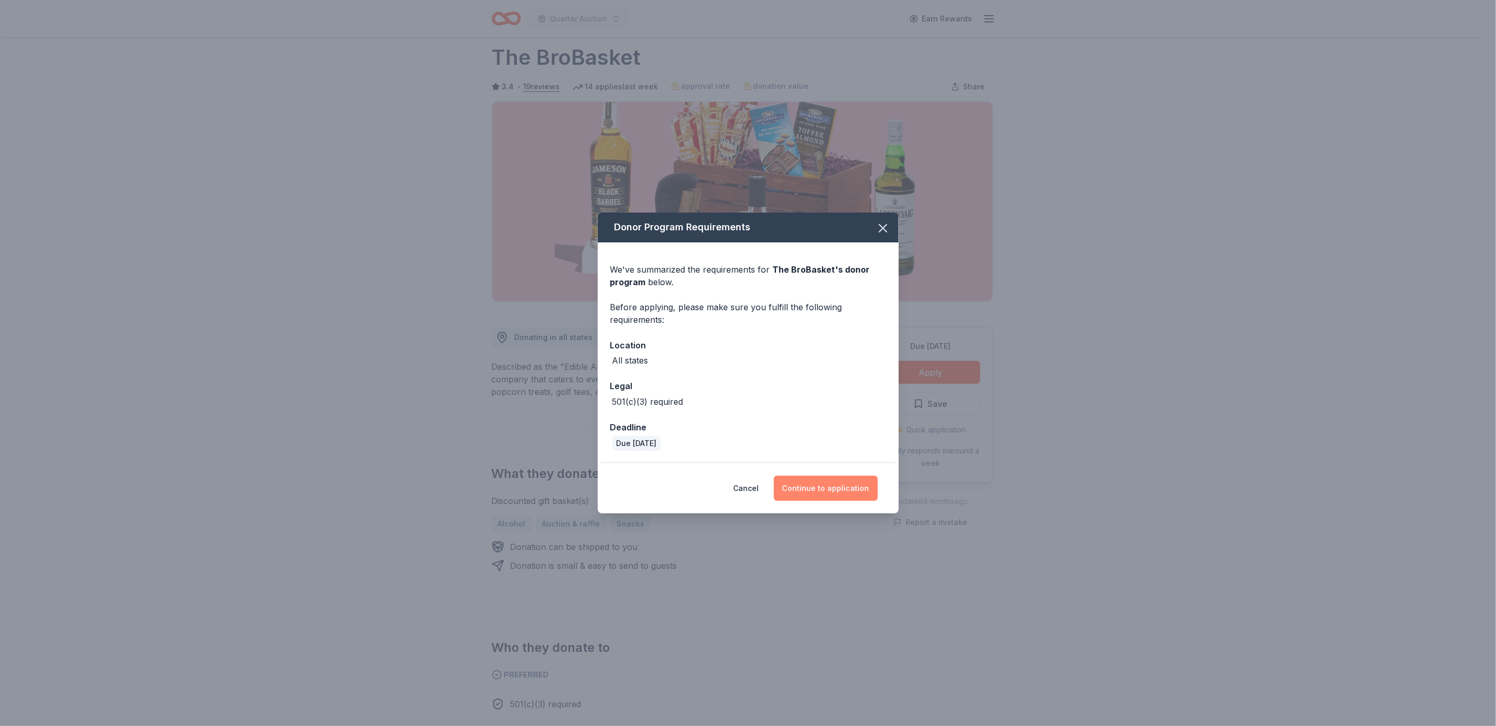
click at [840, 486] on button "Continue to application" at bounding box center [826, 488] width 104 height 25
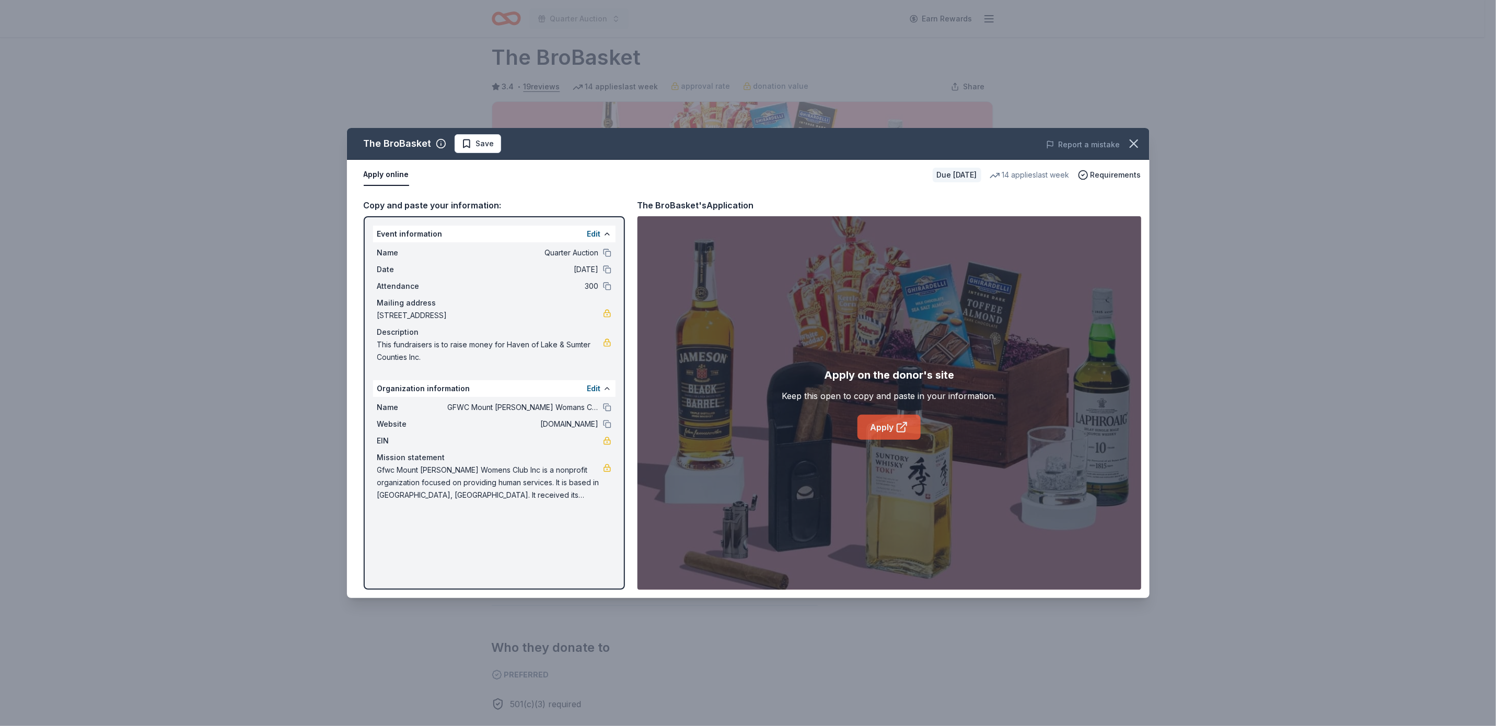
click at [884, 424] on link "Apply" at bounding box center [888, 427] width 63 height 25
click at [480, 145] on span "Save" at bounding box center [485, 143] width 18 height 13
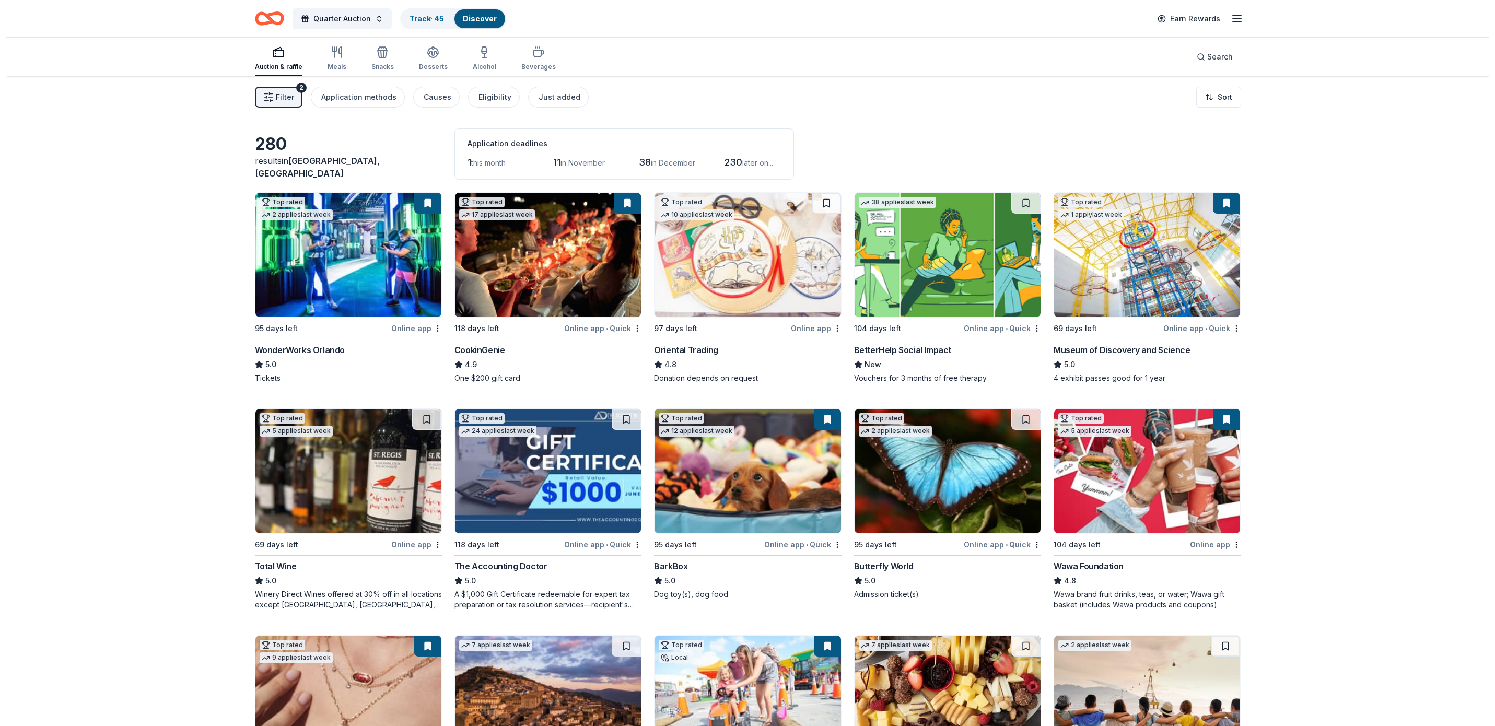
scroll to position [2218, 0]
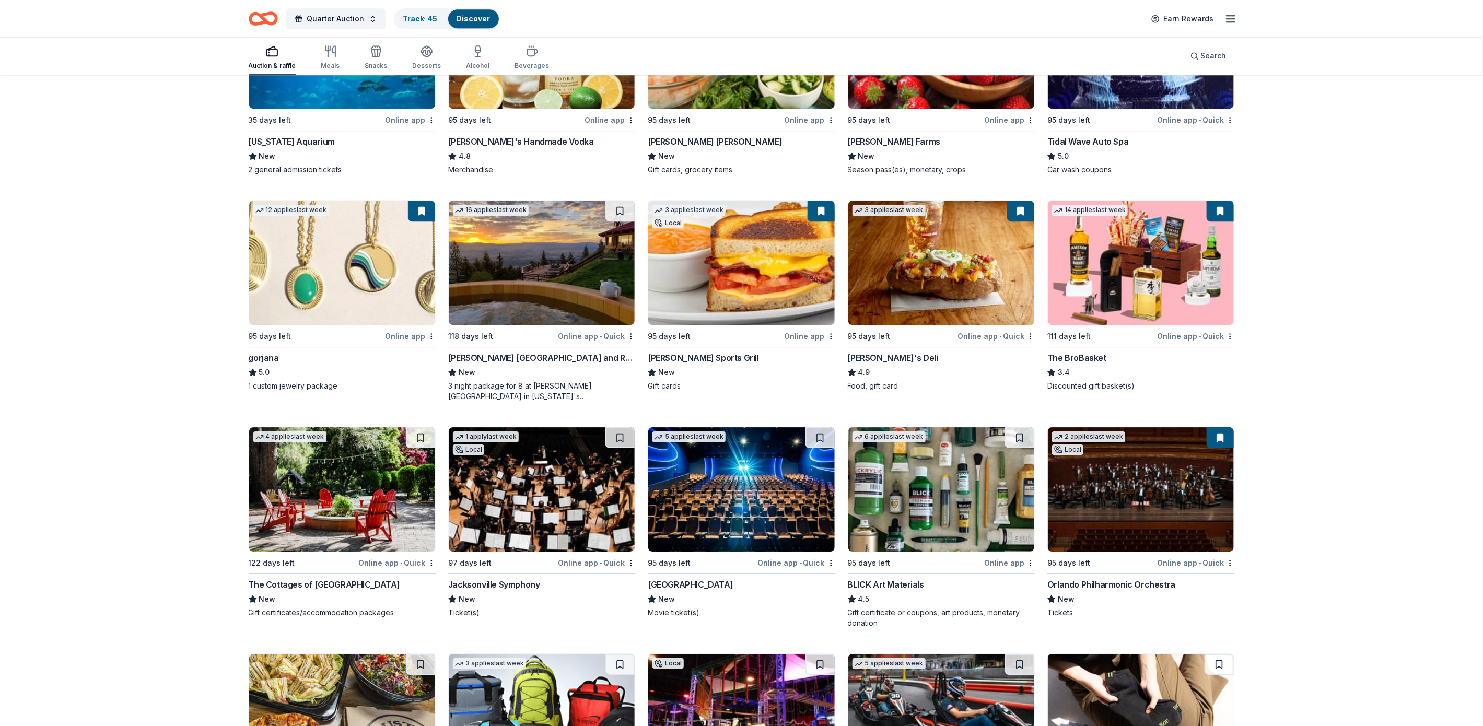
click at [272, 58] on div "Auction & raffle" at bounding box center [273, 57] width 48 height 25
click at [1218, 51] on span "Search" at bounding box center [1214, 56] width 26 height 13
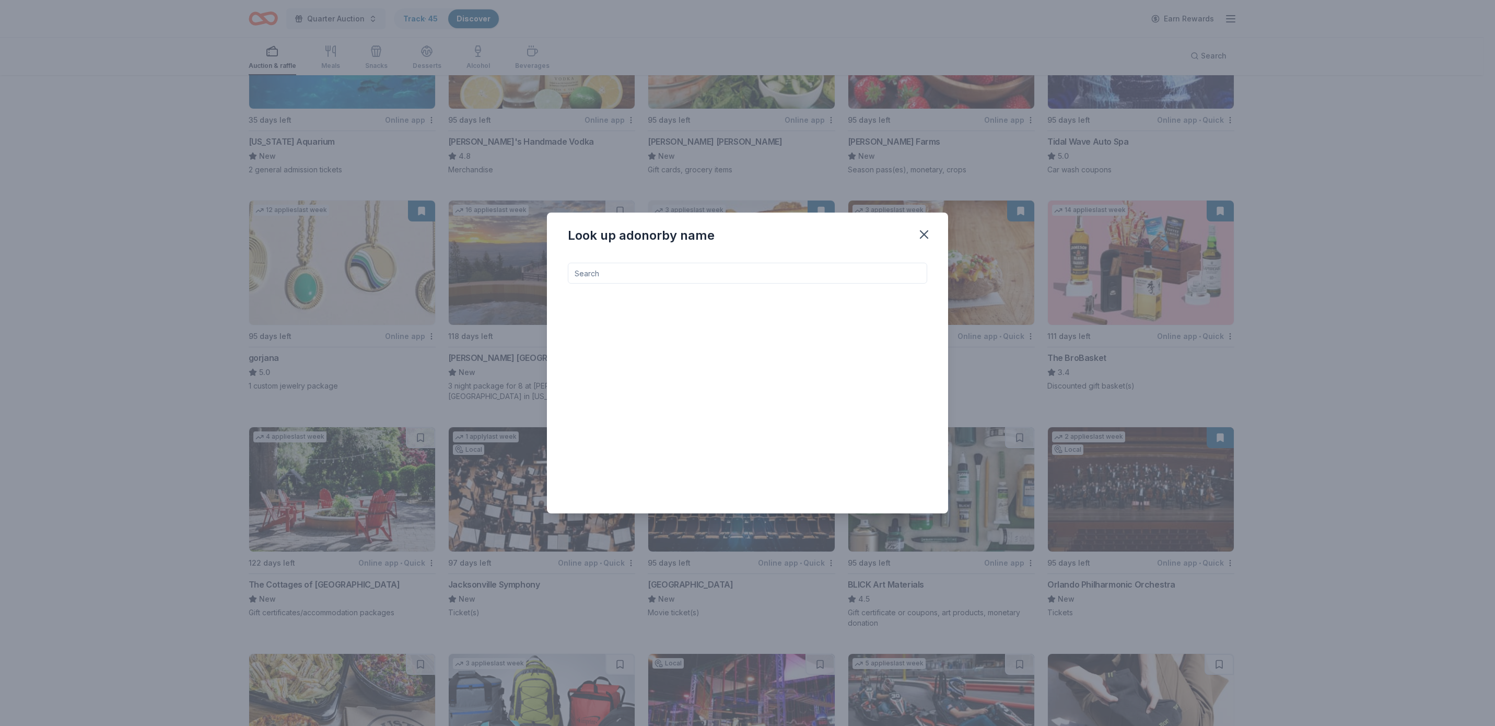
click at [603, 270] on input at bounding box center [747, 273] width 359 height 21
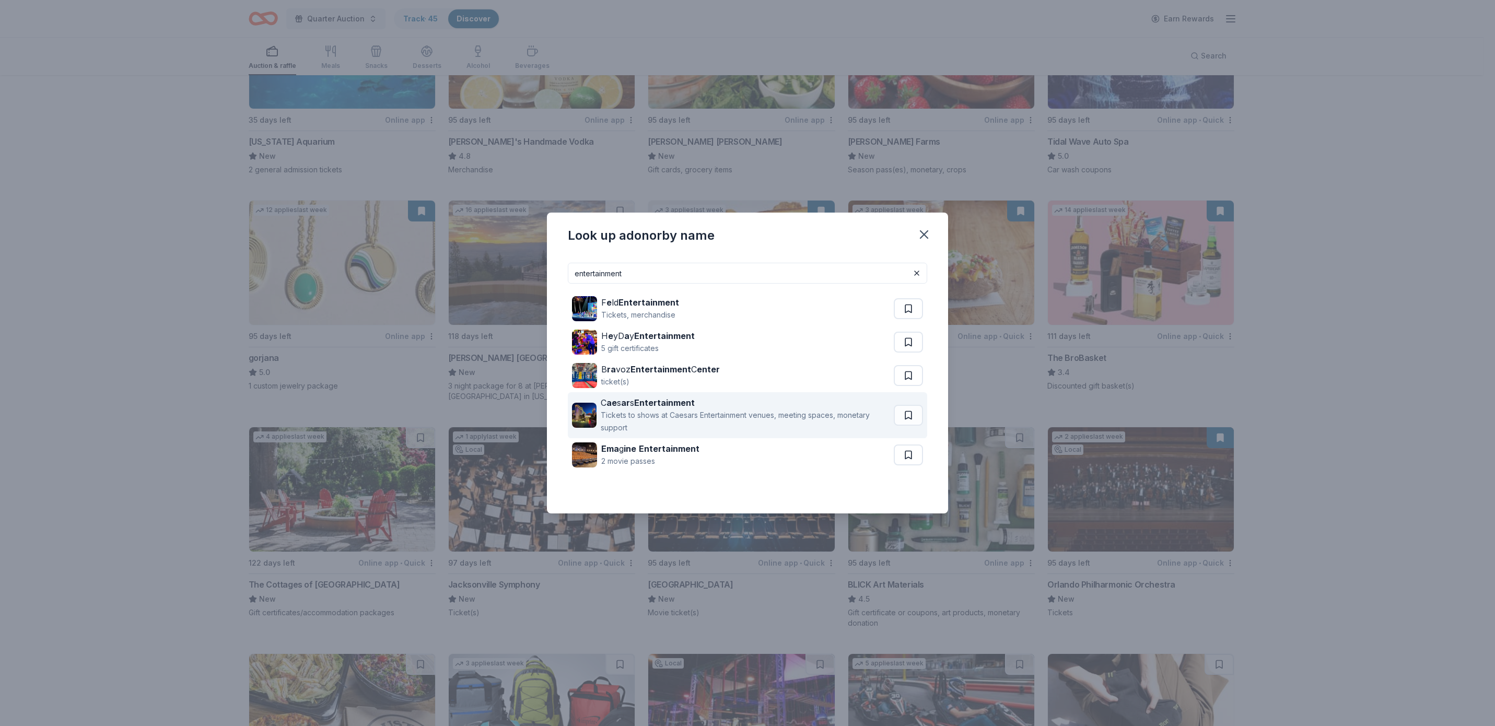
type input "entertainment"
click at [818, 414] on div "Tickets to shows at Caesars Entertainment venues, meeting spaces, monetary supp…" at bounding box center [745, 421] width 289 height 25
click at [925, 232] on icon "button" at bounding box center [924, 234] width 15 height 15
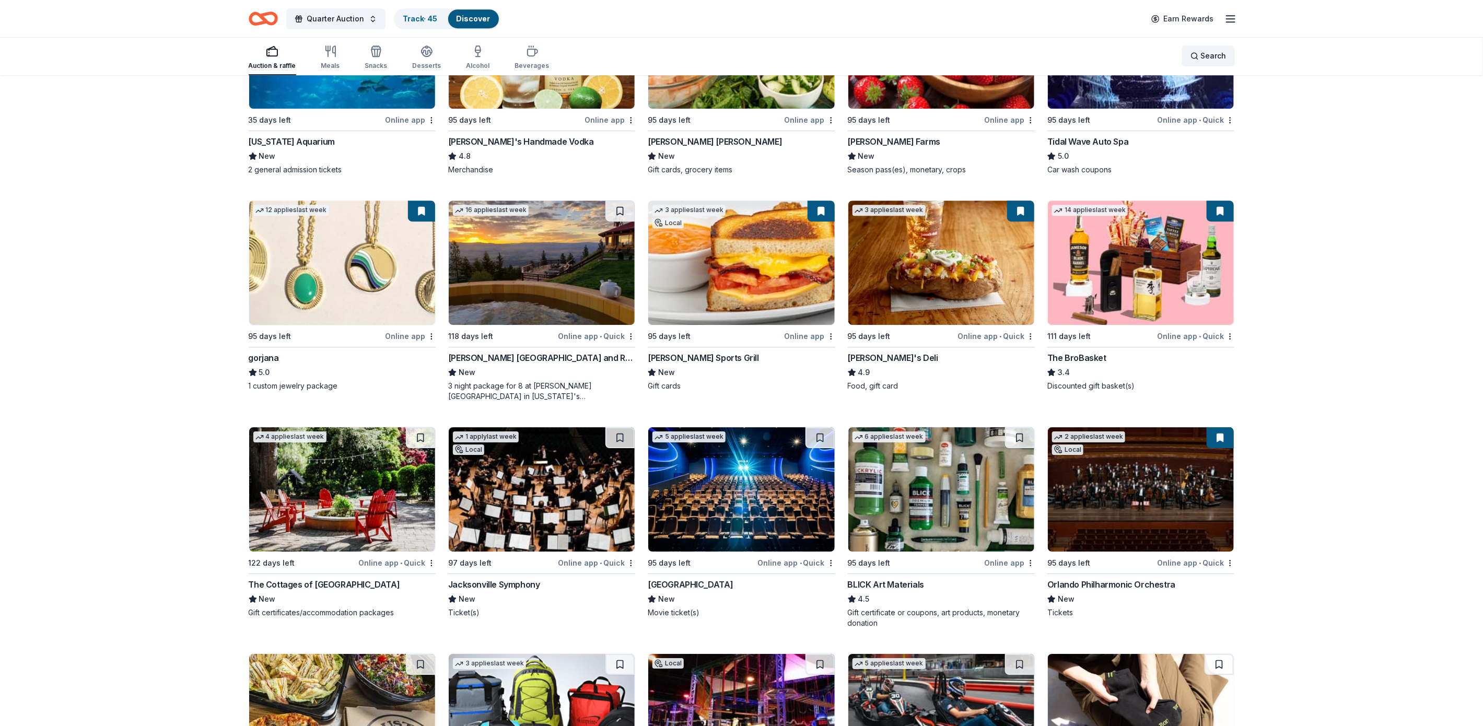
click at [1206, 54] on span "Search" at bounding box center [1214, 56] width 26 height 13
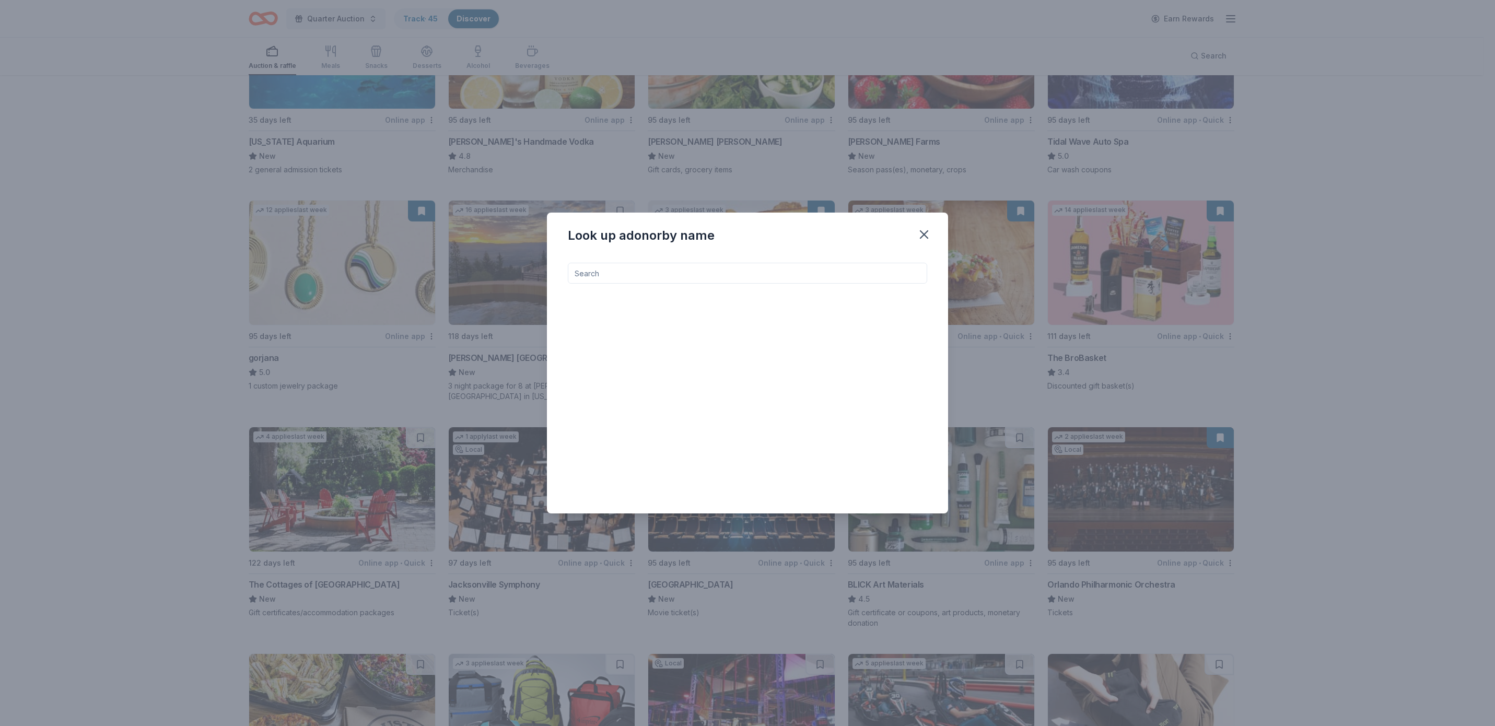
click at [627, 274] on input at bounding box center [747, 273] width 359 height 21
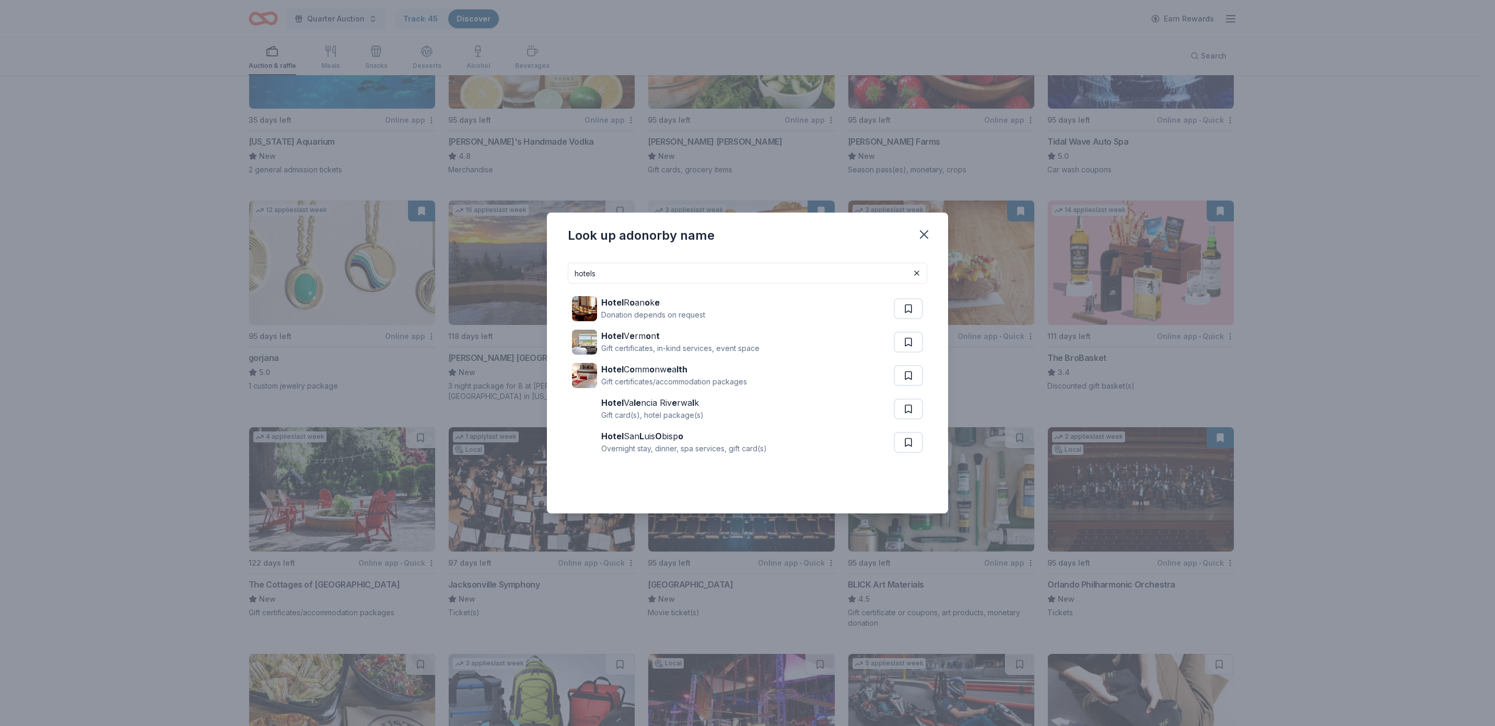
type input "hotels"
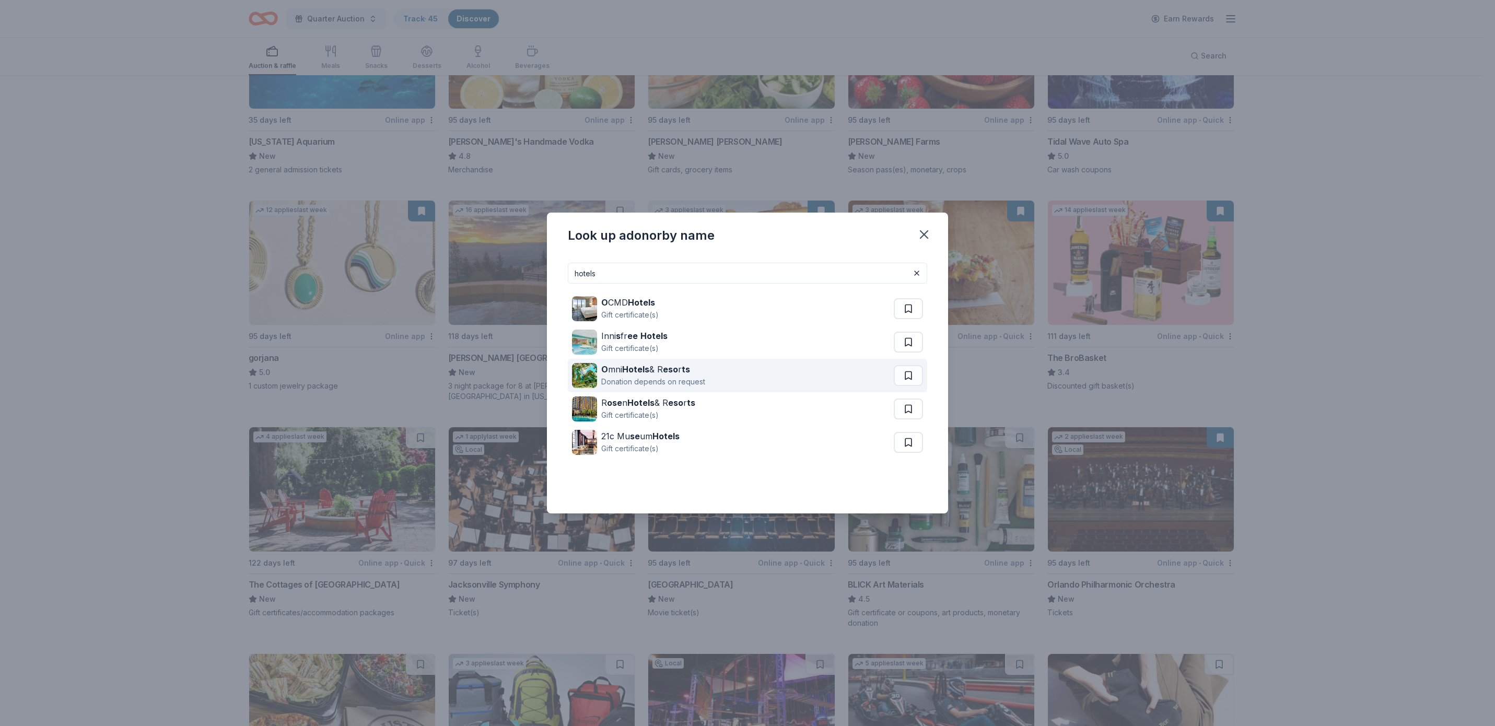
click at [634, 373] on strong "Hotels" at bounding box center [635, 369] width 27 height 10
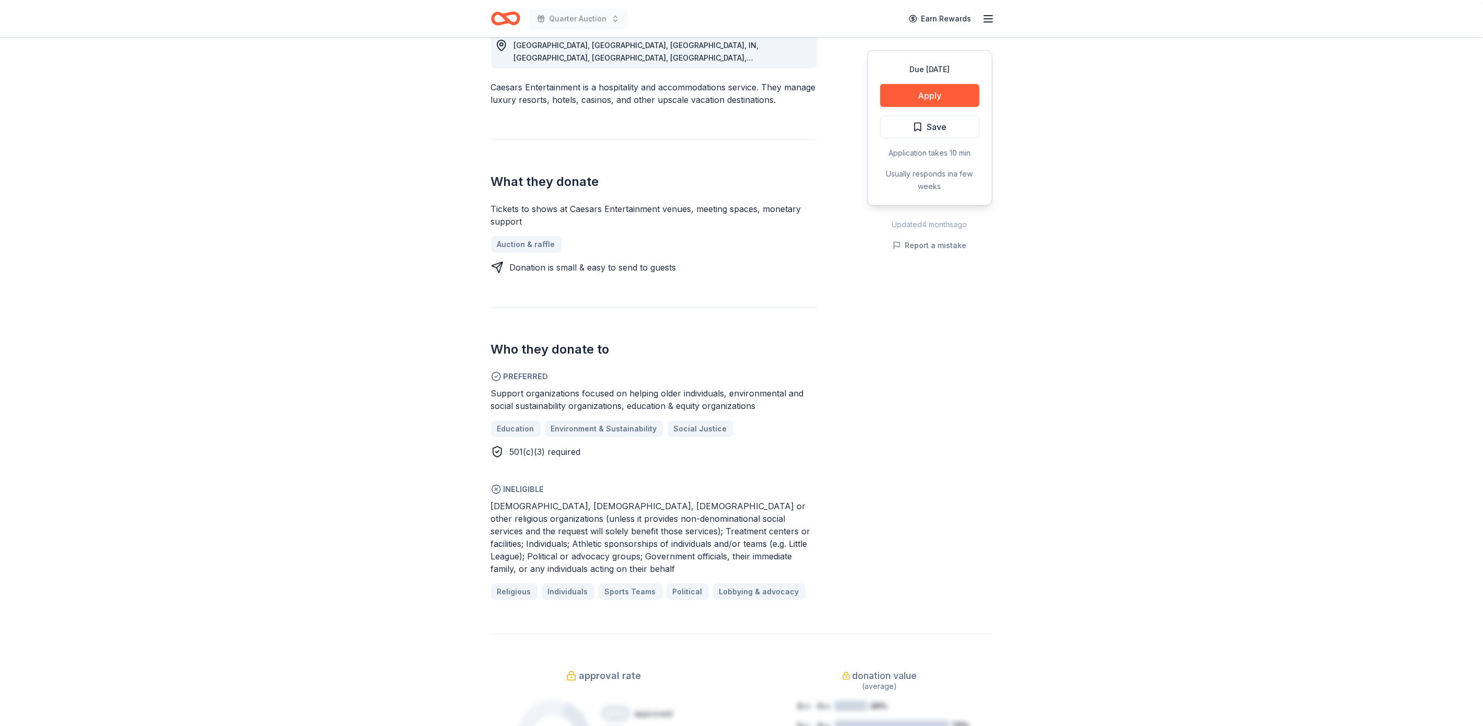
scroll to position [322, 0]
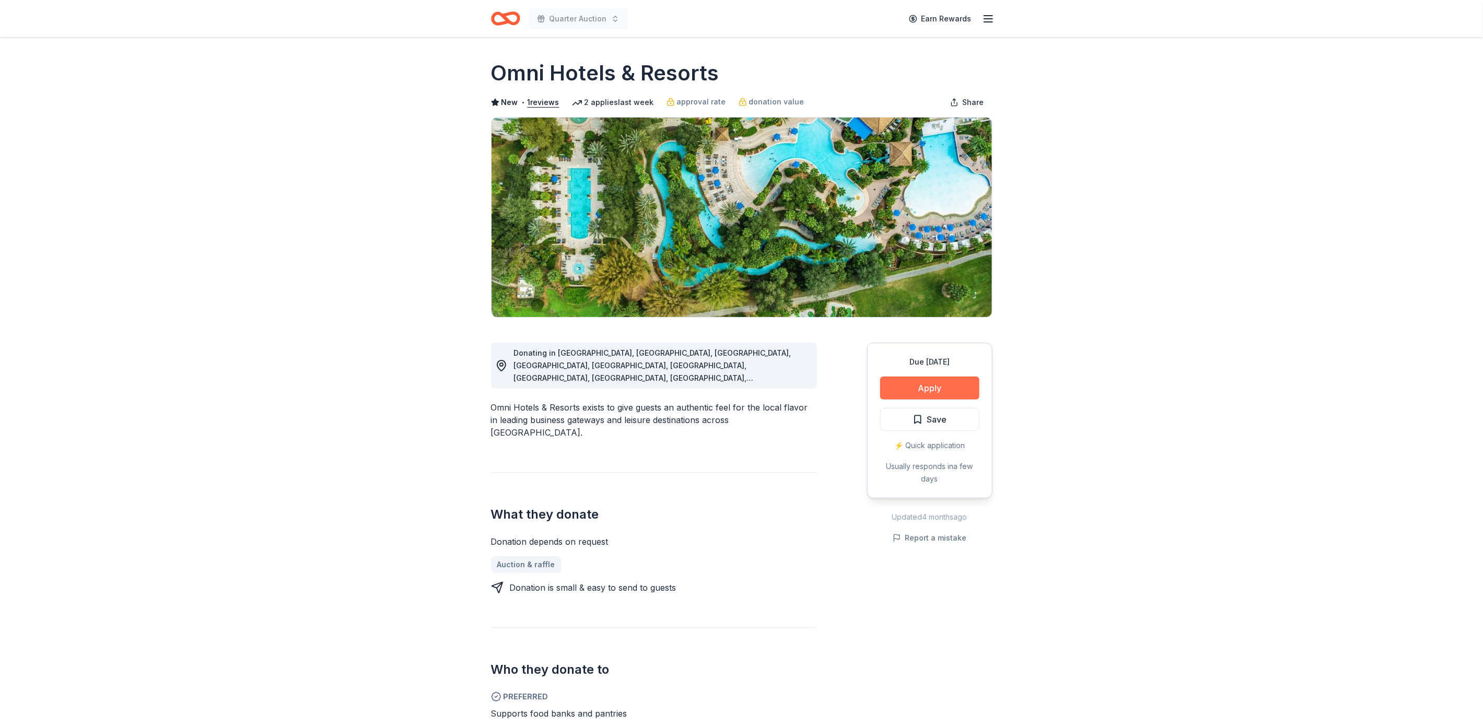
click at [955, 382] on button "Apply" at bounding box center [929, 388] width 99 height 23
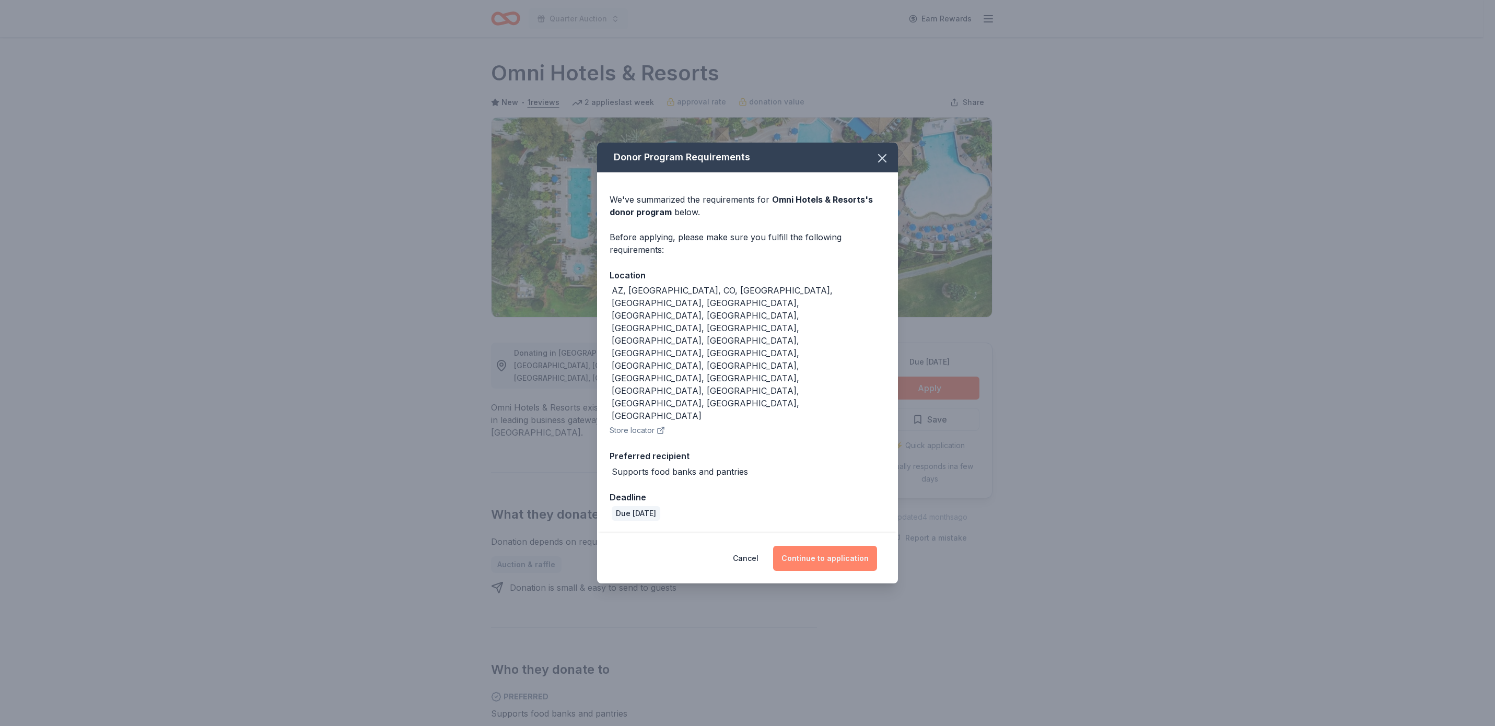
click at [845, 546] on button "Continue to application" at bounding box center [825, 558] width 104 height 25
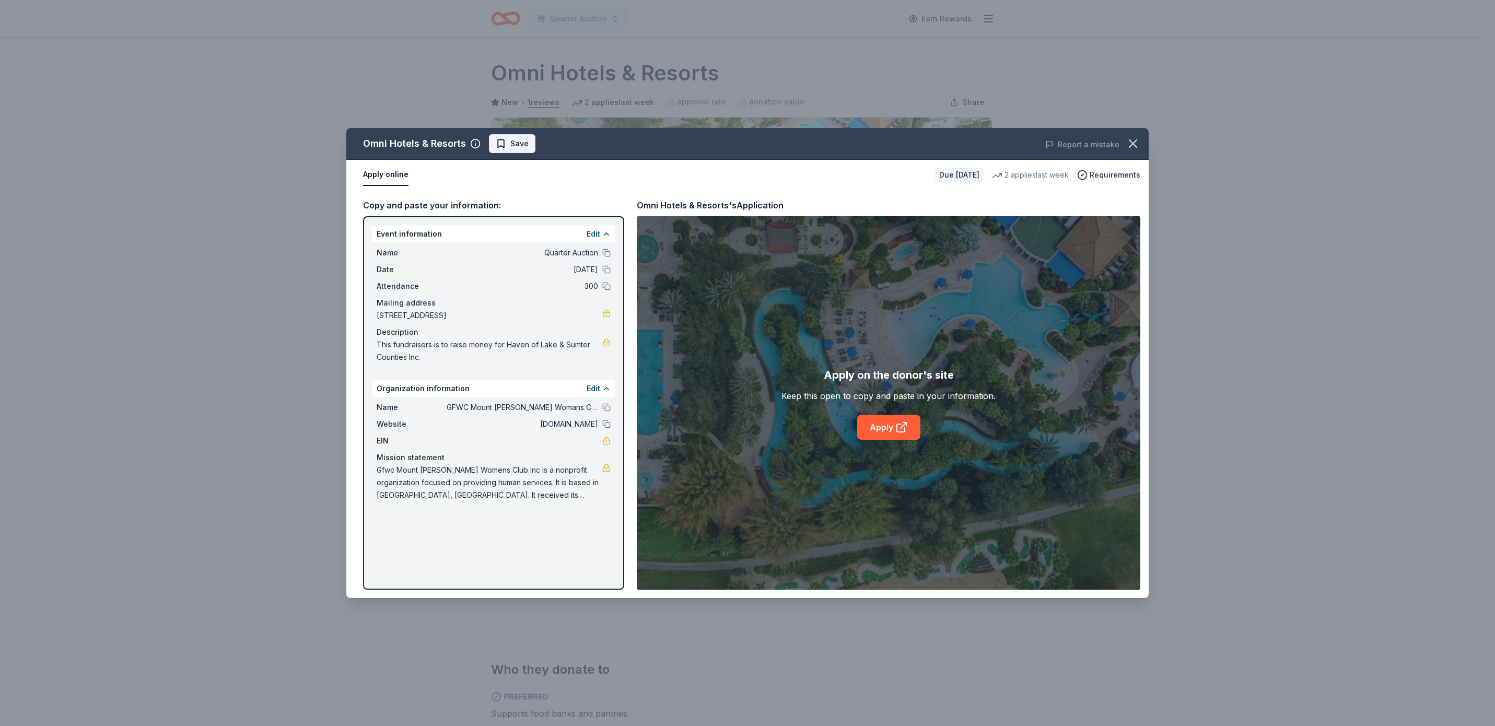
click at [505, 140] on span "Save" at bounding box center [512, 143] width 33 height 13
click at [880, 425] on link "Apply" at bounding box center [888, 427] width 63 height 25
click at [389, 172] on button "Apply online" at bounding box center [385, 175] width 45 height 22
click at [1113, 172] on span "Requirements" at bounding box center [1115, 175] width 51 height 13
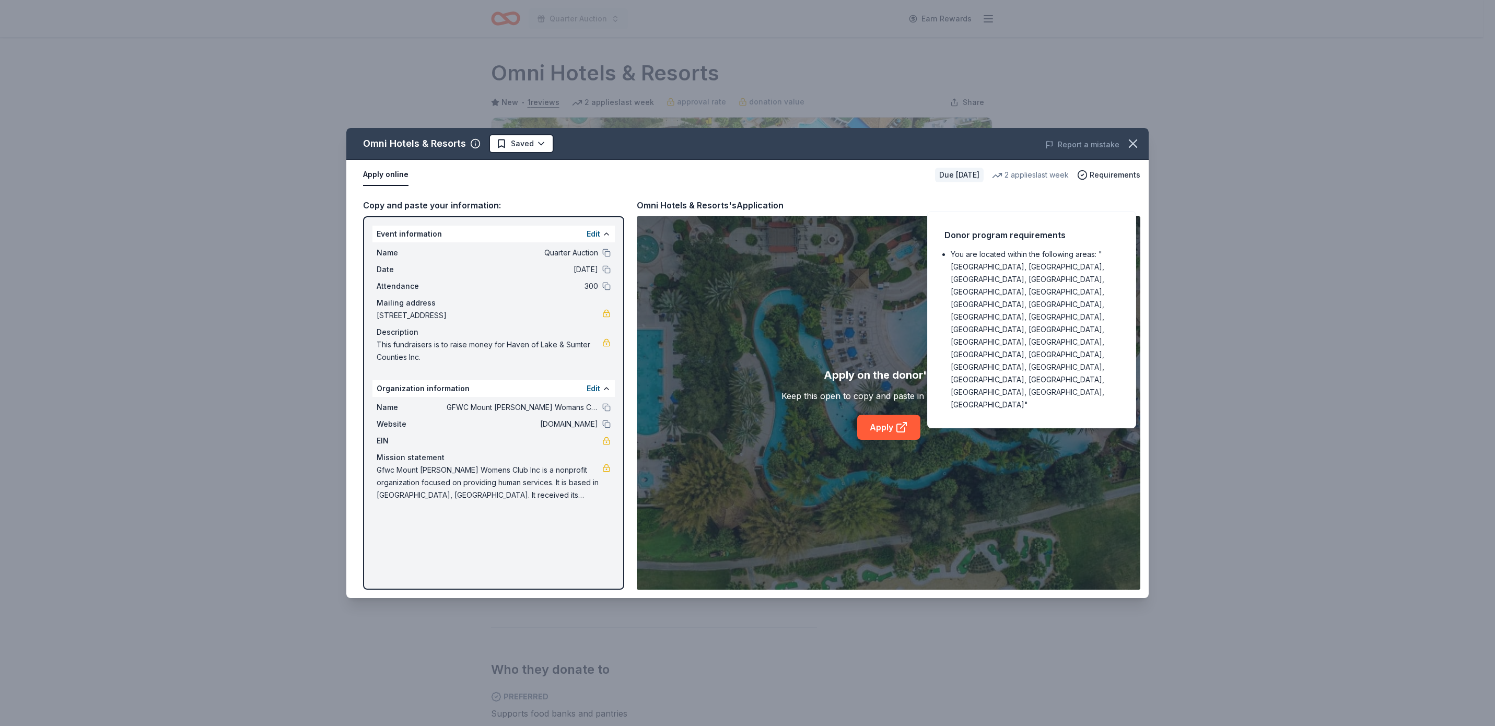
click at [1242, 169] on div "Omni Hotels & Resorts Saved Report a mistake Apply online Due in 95 days 2 appl…" at bounding box center [747, 363] width 1495 height 726
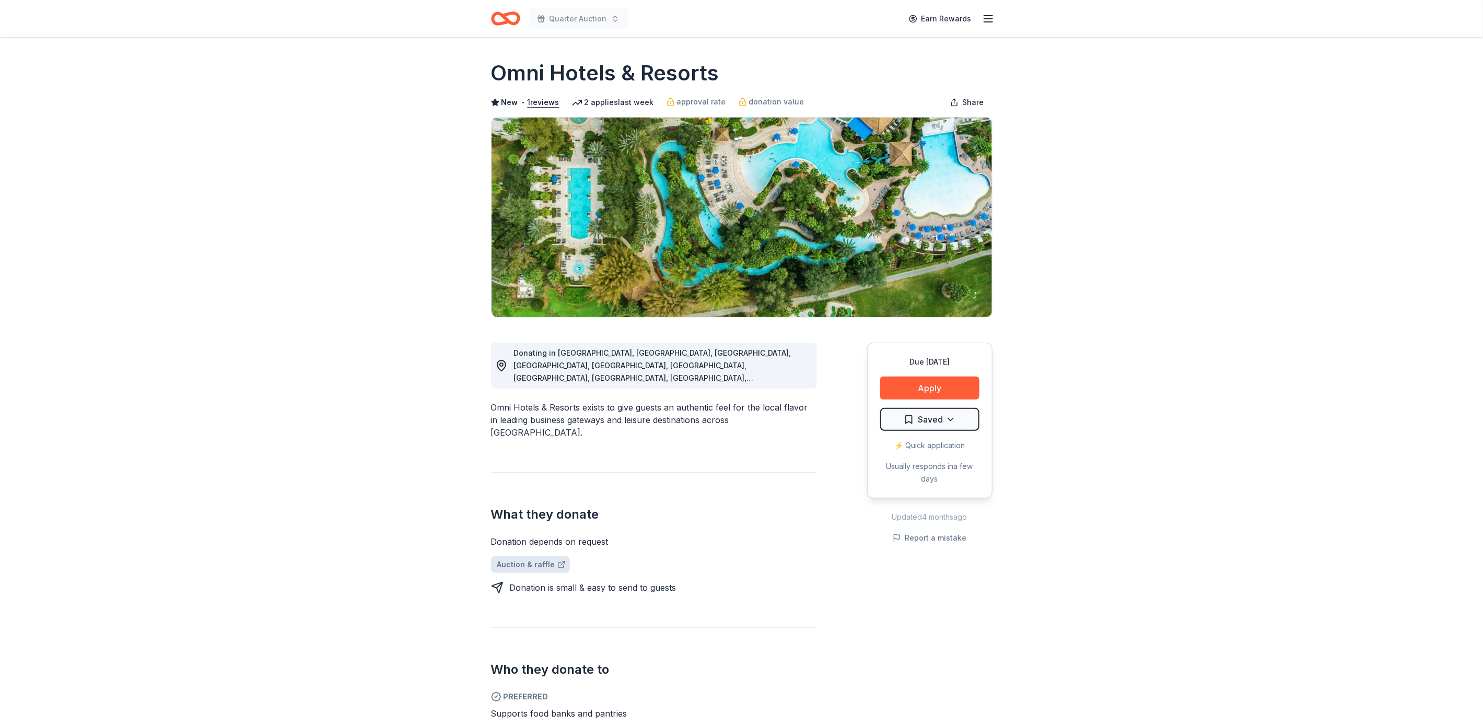
click at [533, 387] on link "Auction & raffle" at bounding box center [530, 564] width 79 height 17
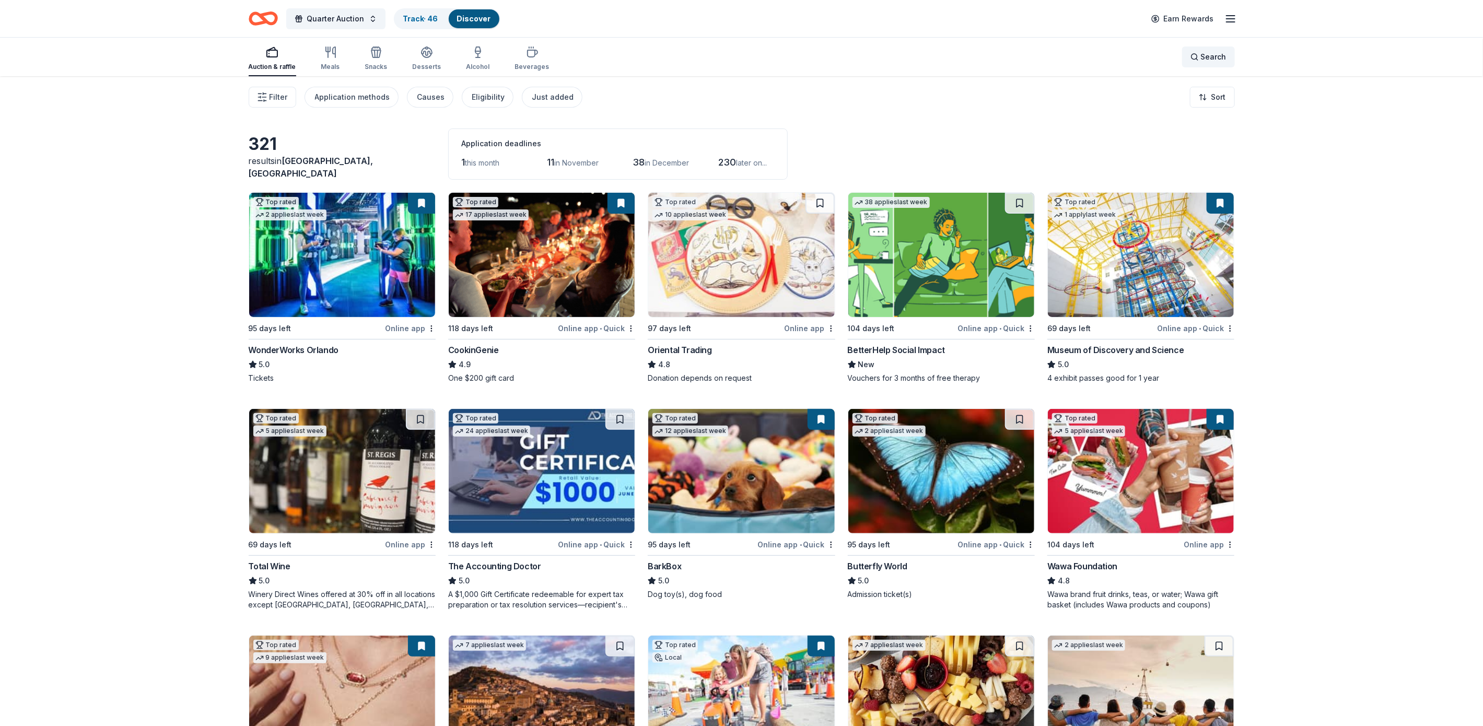
click at [1212, 52] on span "Search" at bounding box center [1214, 57] width 26 height 13
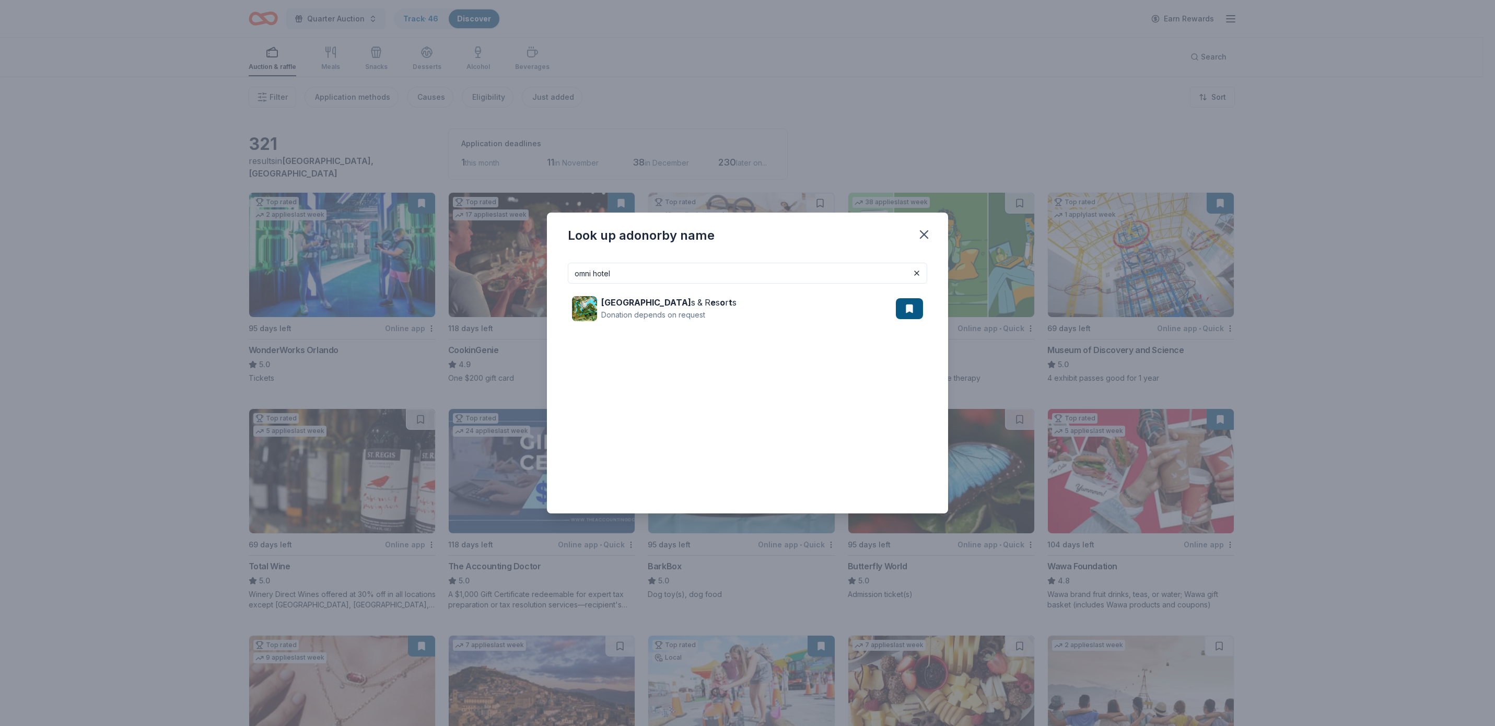
type input "omni hotel"
click at [585, 306] on img at bounding box center [584, 308] width 25 height 25
click at [908, 307] on button at bounding box center [909, 308] width 27 height 21
click at [902, 303] on button at bounding box center [909, 308] width 27 height 21
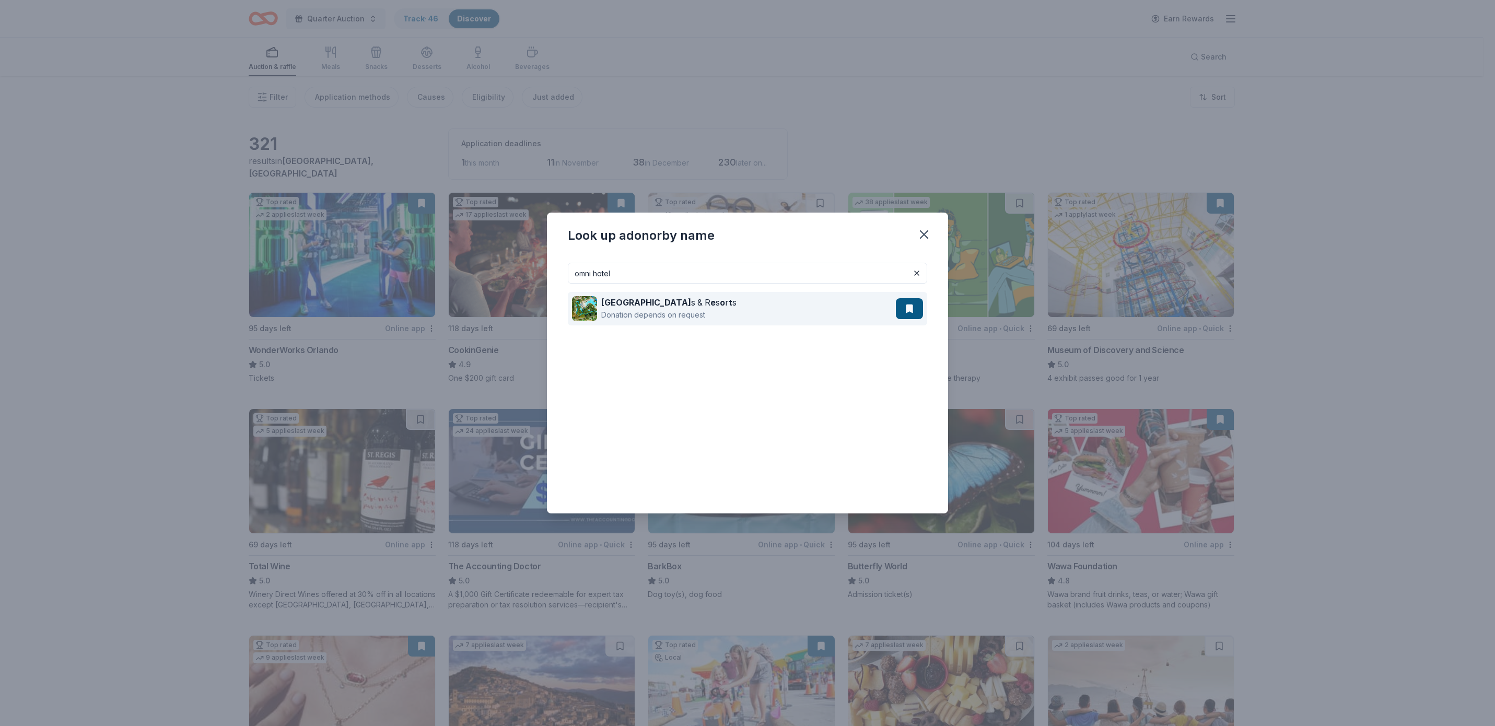
click at [578, 300] on img at bounding box center [584, 308] width 25 height 25
click at [925, 232] on icon "button" at bounding box center [924, 234] width 7 height 7
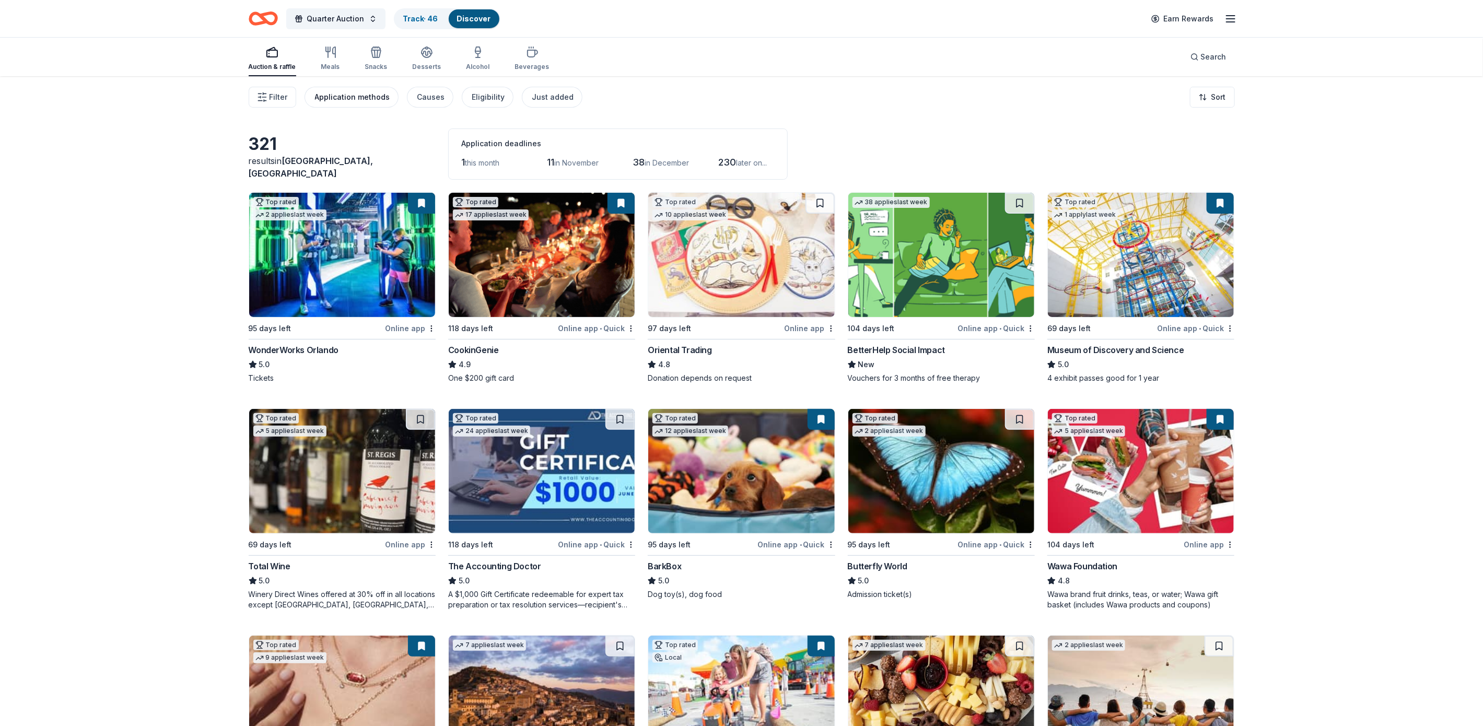
click at [361, 99] on div "Application methods" at bounding box center [352, 97] width 75 height 13
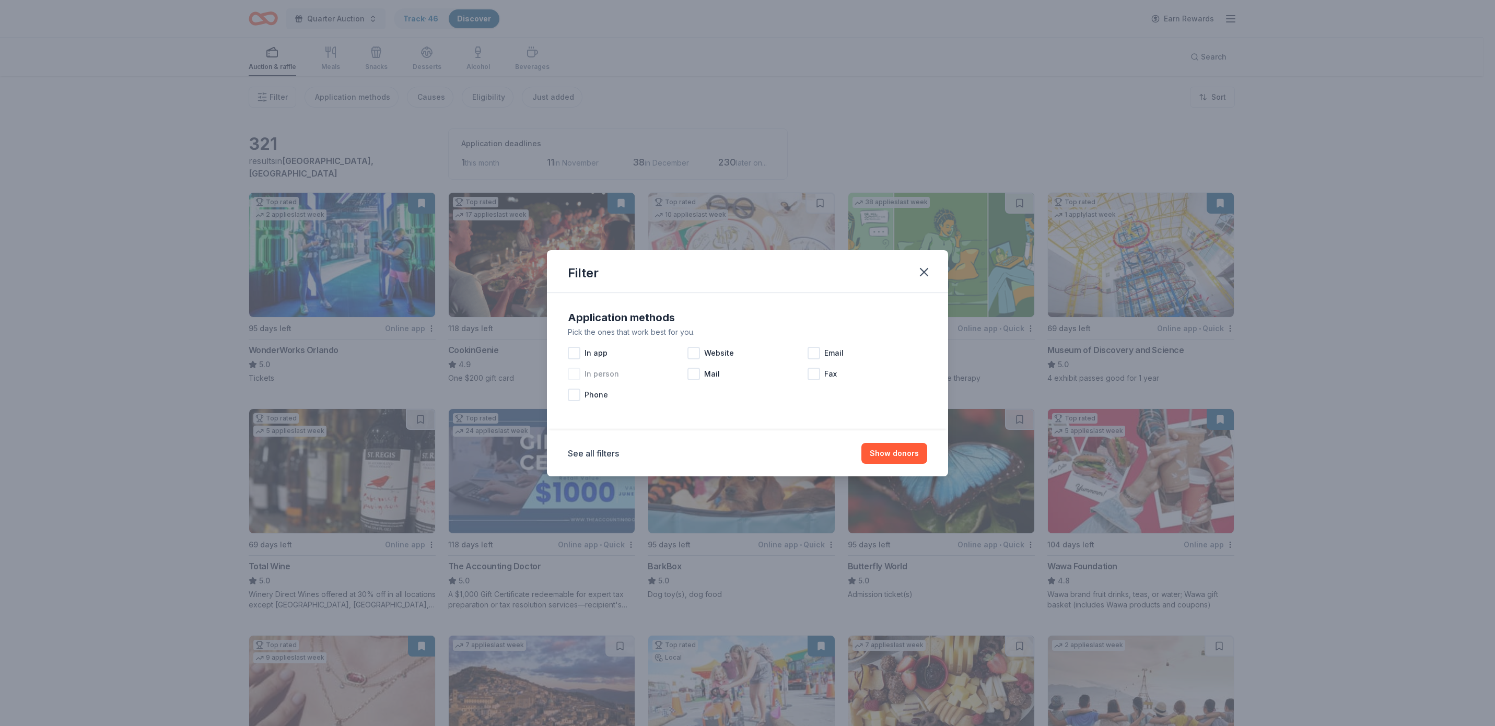
click at [610, 375] on span "In person" at bounding box center [602, 374] width 34 height 13
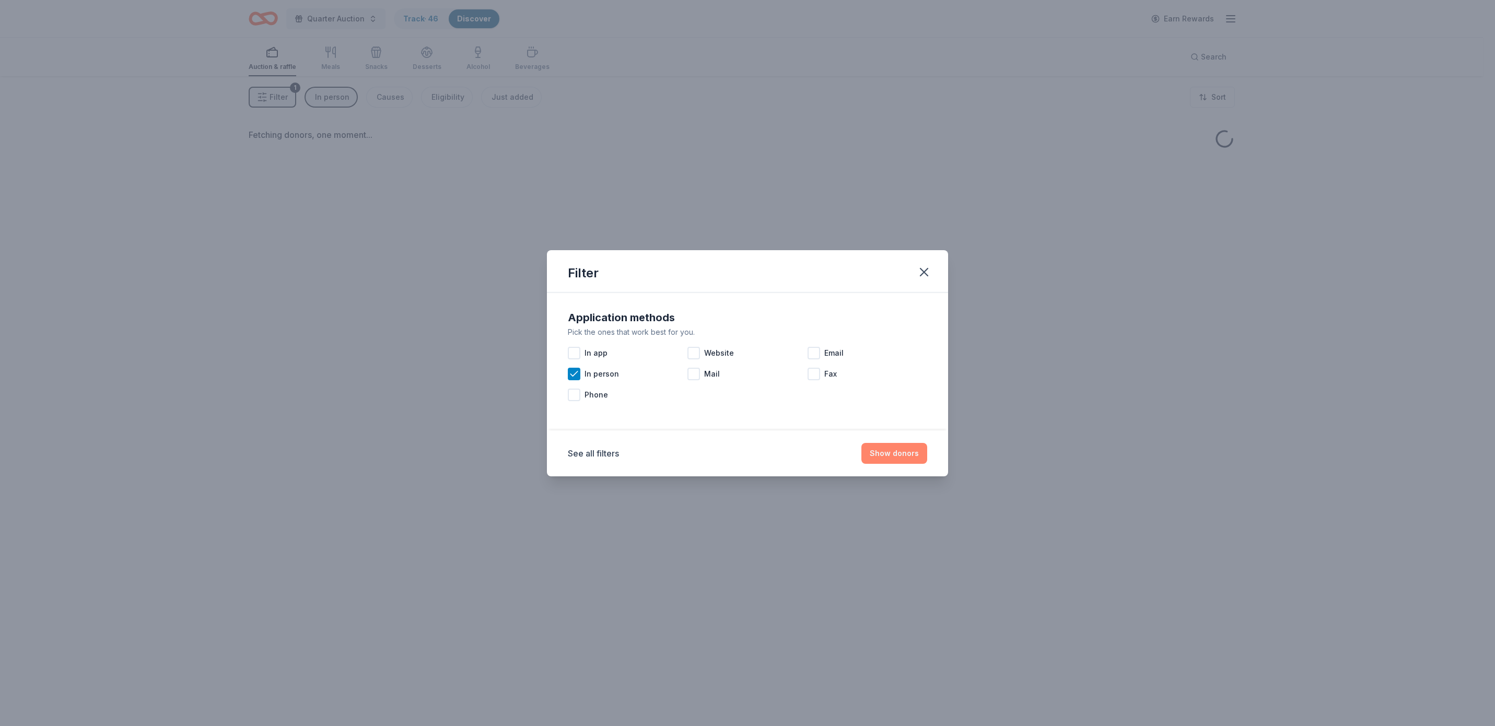
click at [889, 452] on button "Show donors" at bounding box center [895, 453] width 66 height 21
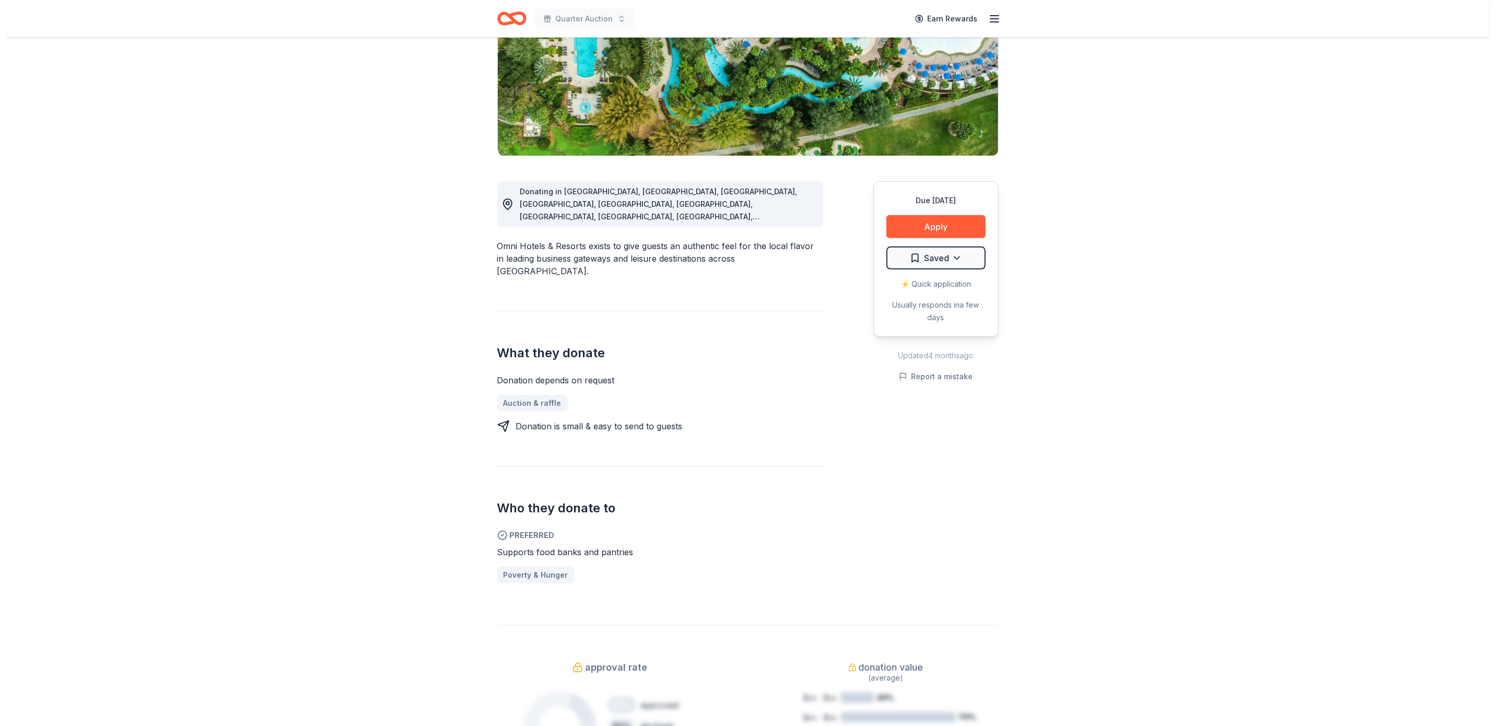
scroll to position [157, 0]
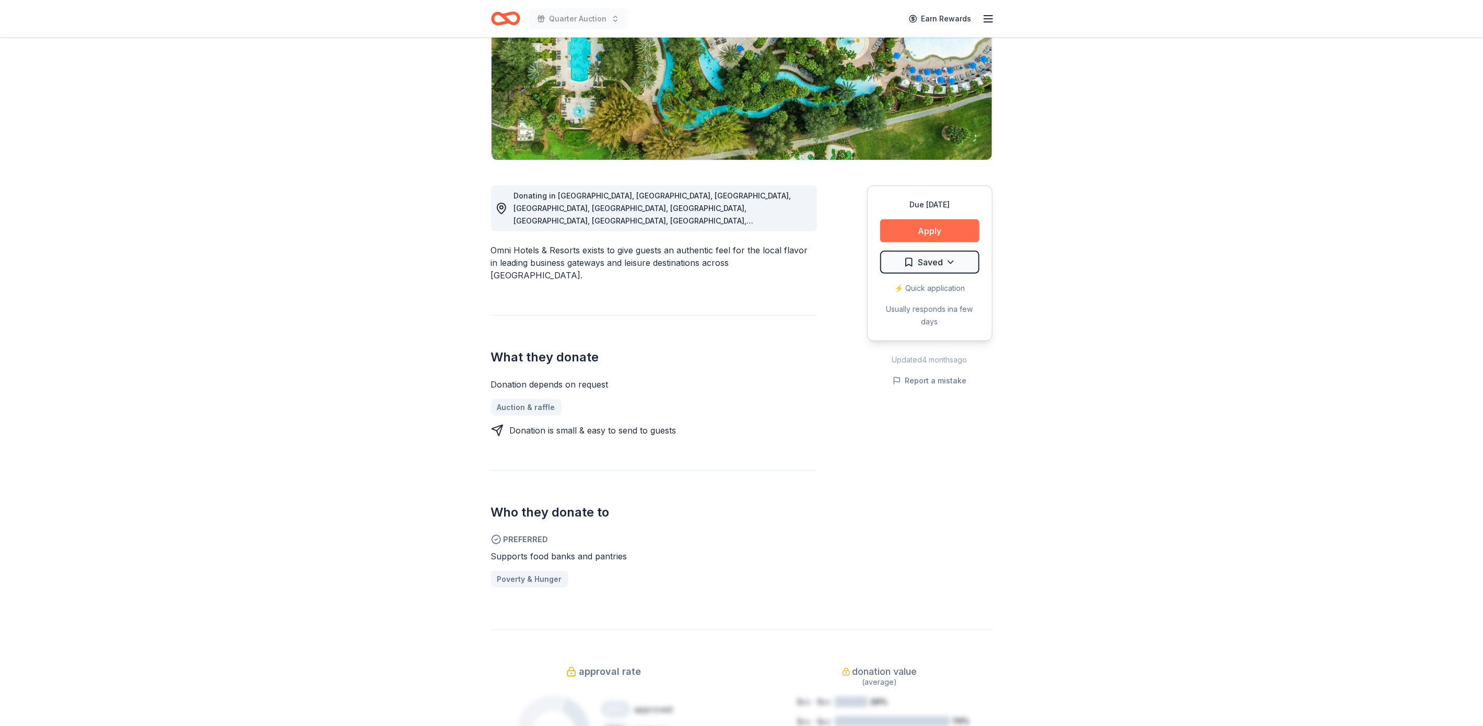
click at [957, 226] on button "Apply" at bounding box center [929, 230] width 99 height 23
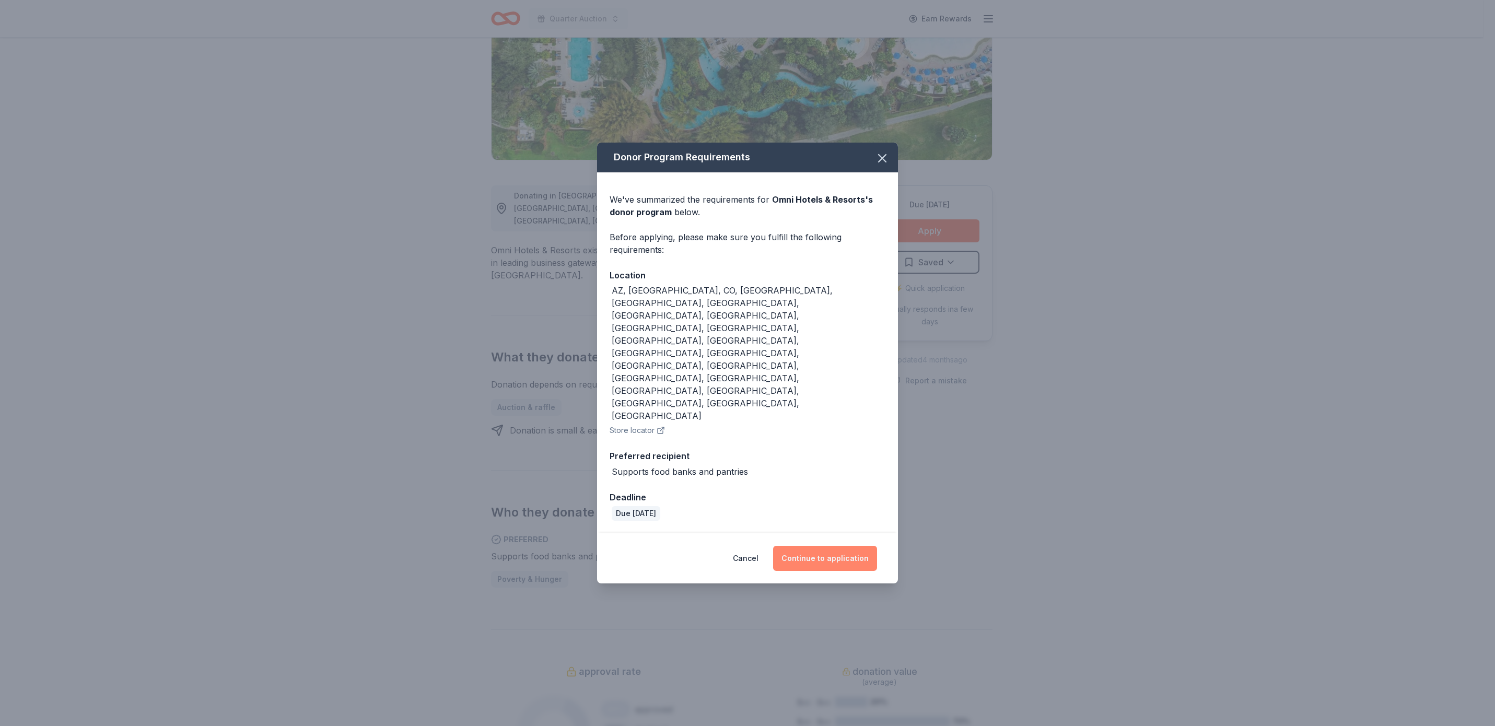
click at [821, 546] on button "Continue to application" at bounding box center [825, 558] width 104 height 25
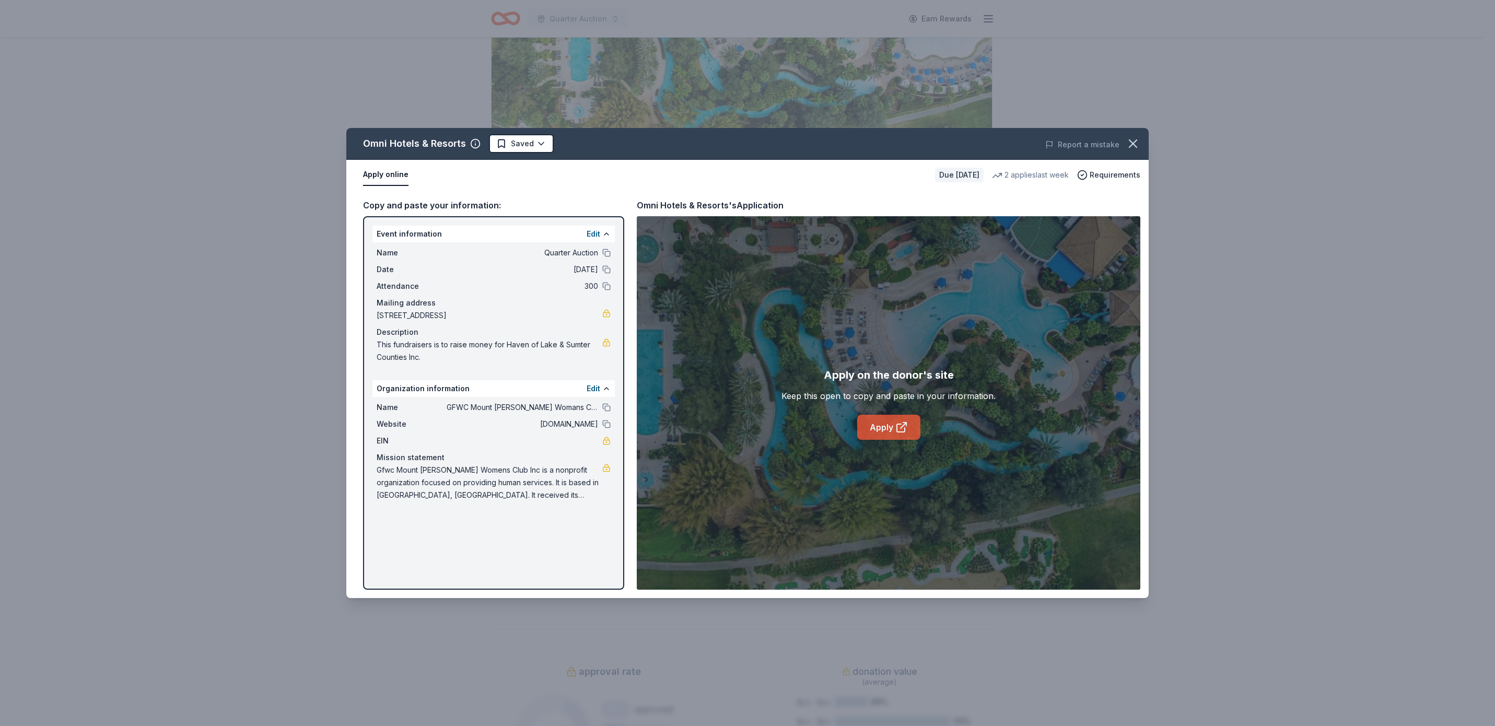
click at [888, 419] on link "Apply" at bounding box center [888, 427] width 63 height 25
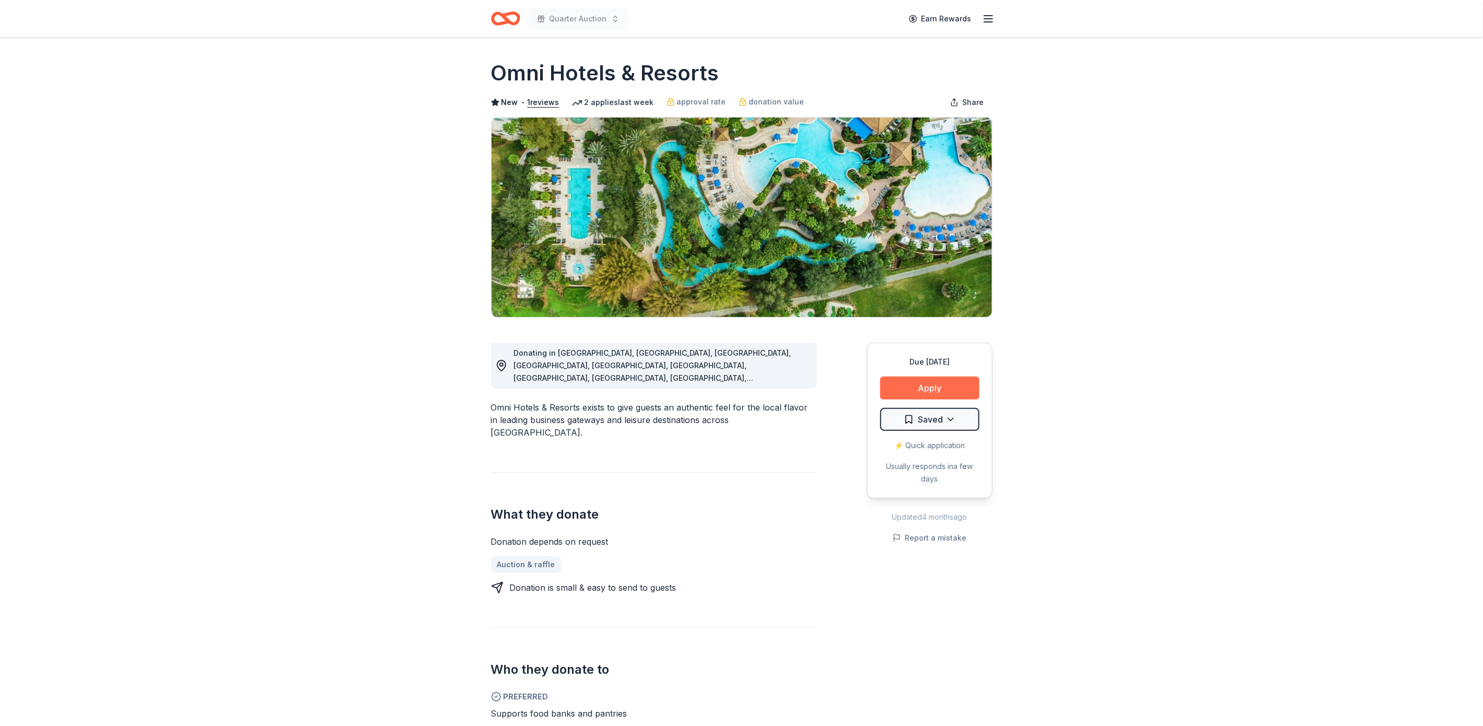
click at [922, 385] on button "Apply" at bounding box center [929, 388] width 99 height 23
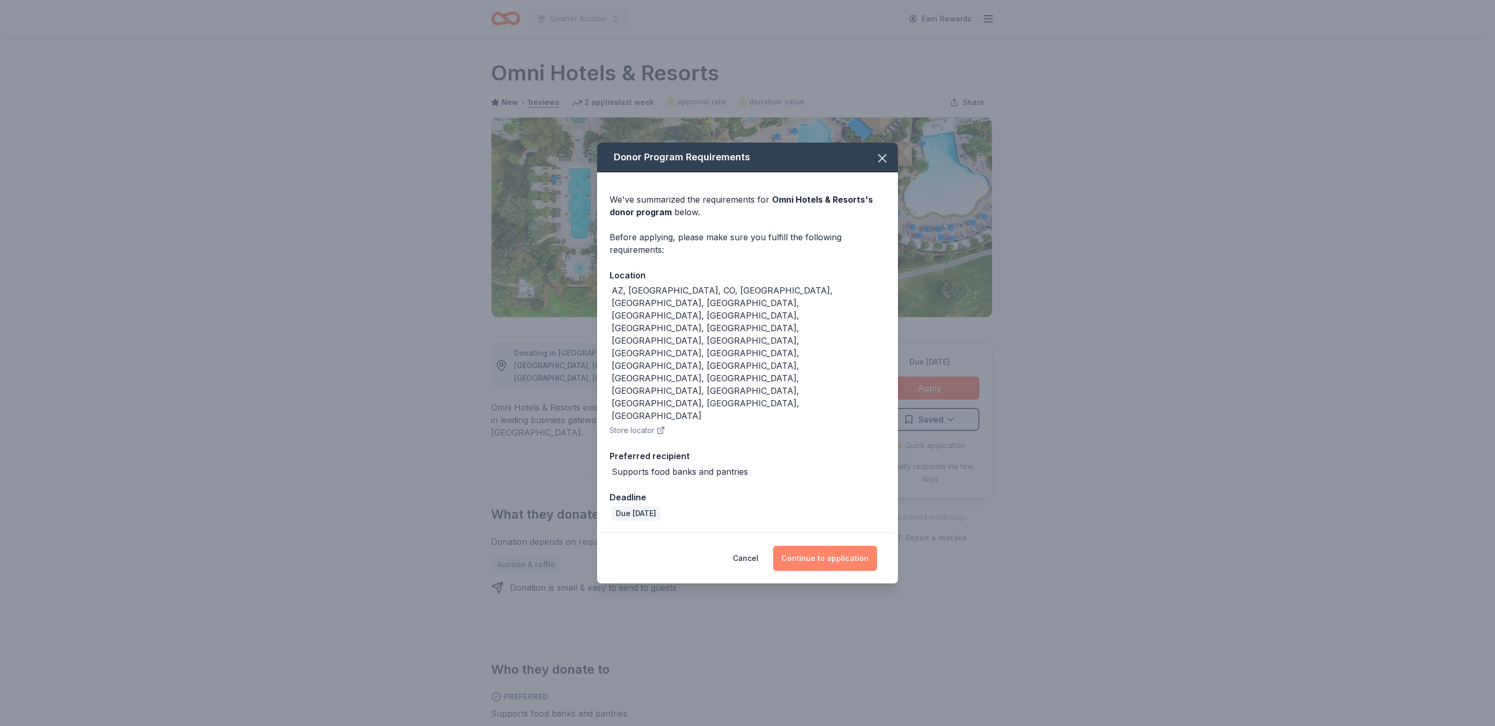
click at [795, 546] on button "Continue to application" at bounding box center [825, 558] width 104 height 25
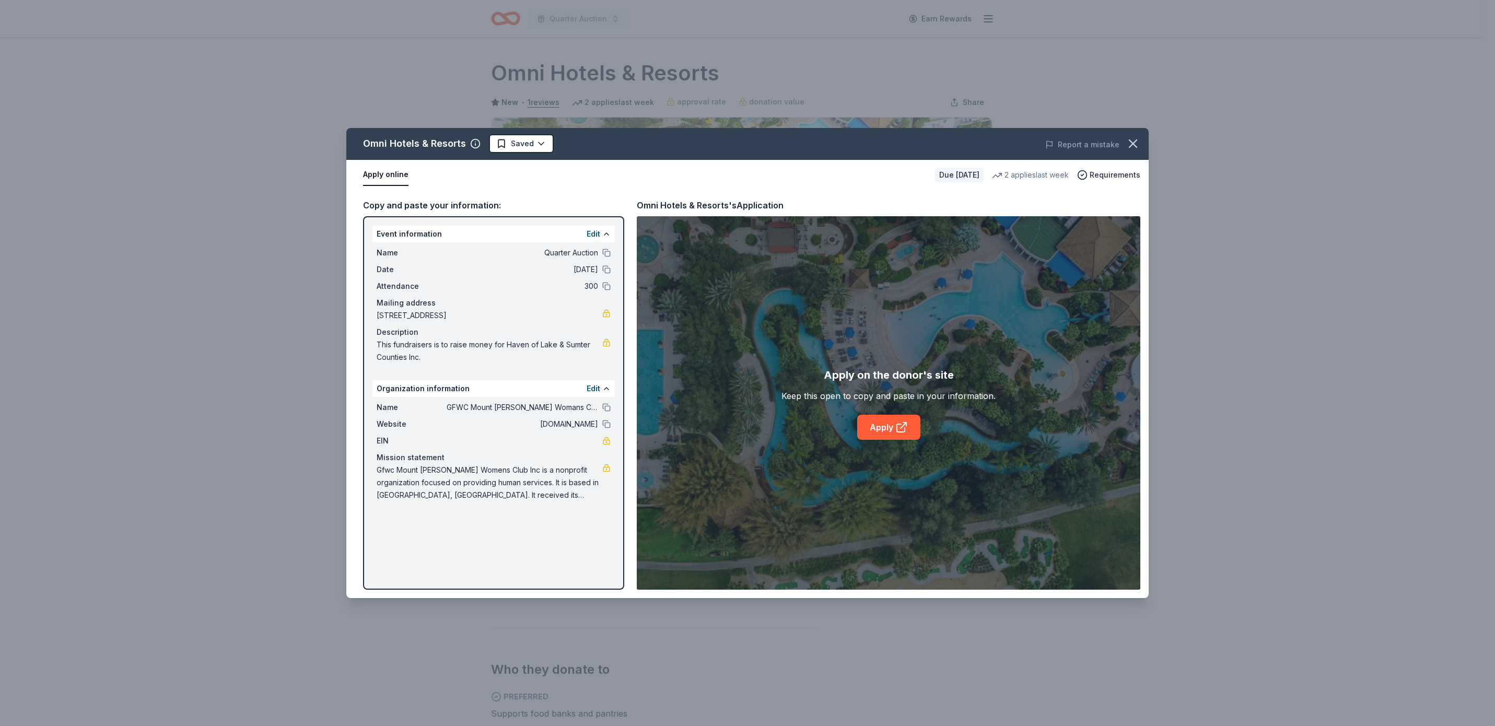
click at [384, 173] on button "Apply online" at bounding box center [385, 175] width 45 height 22
click at [885, 424] on link "Apply" at bounding box center [888, 427] width 63 height 25
click at [1132, 143] on icon "button" at bounding box center [1133, 143] width 15 height 15
